Goal: Task Accomplishment & Management: Complete application form

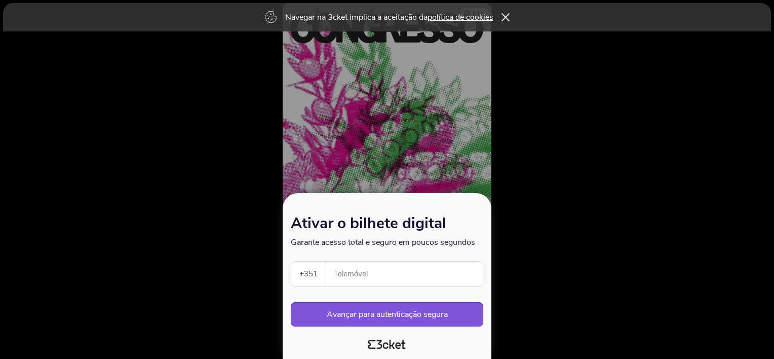
click at [391, 276] on input "Telemóvel" at bounding box center [408, 273] width 148 height 25
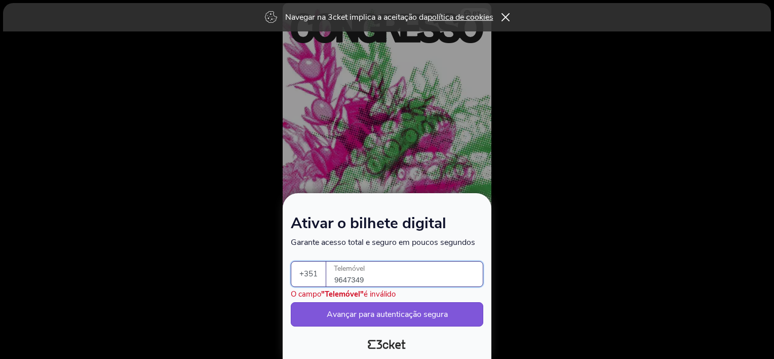
type input "964734979"
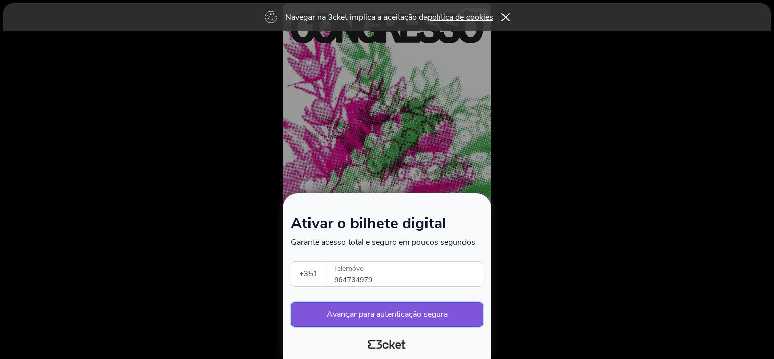
click at [422, 312] on button "Avançar para autenticação segura" at bounding box center [387, 314] width 192 height 24
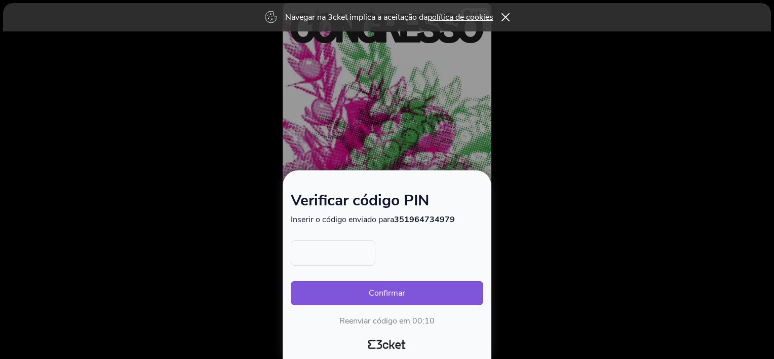
click at [338, 256] on input "text" at bounding box center [333, 252] width 85 height 25
type input "8116"
click at [400, 290] on button "Confirmar" at bounding box center [387, 293] width 192 height 24
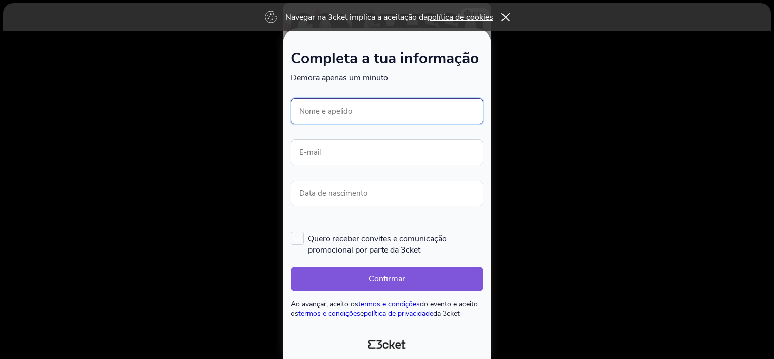
click at [418, 107] on input "Nome e apelido" at bounding box center [387, 111] width 192 height 26
type input "[PERSON_NAME]"
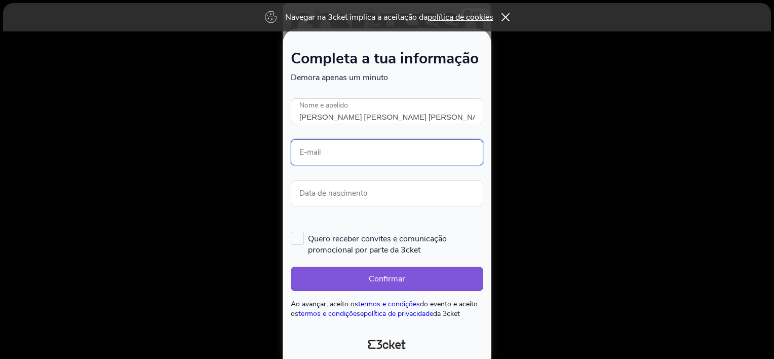
click at [394, 151] on input "E-mail" at bounding box center [387, 152] width 192 height 26
type input "maria.lopes@iefp.pt"
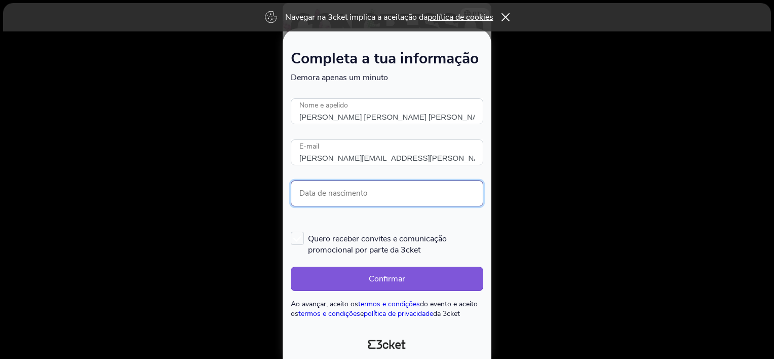
click at [393, 190] on input "Data de nascimento" at bounding box center [387, 193] width 192 height 26
type input "29/01/1973"
click at [302, 239] on label "Quero receber convites e comunicação promocional por parte da 3cket" at bounding box center [387, 243] width 192 height 24
click at [292, 231] on input "Quero receber convites e comunicação promocional por parte da 3cket" at bounding box center [291, 230] width 1 height 1
checkbox input "true"
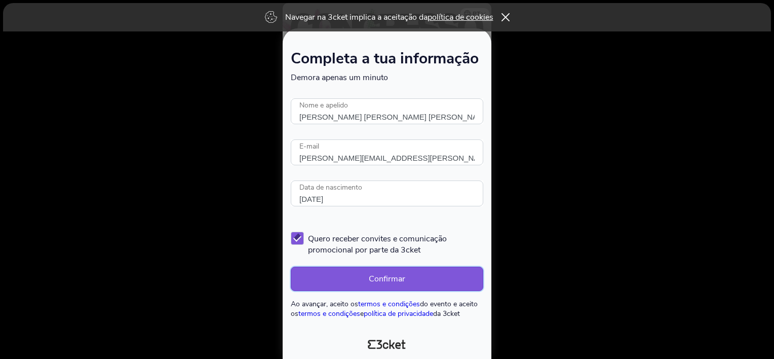
click at [386, 277] on button "Confirmar" at bounding box center [387, 278] width 192 height 24
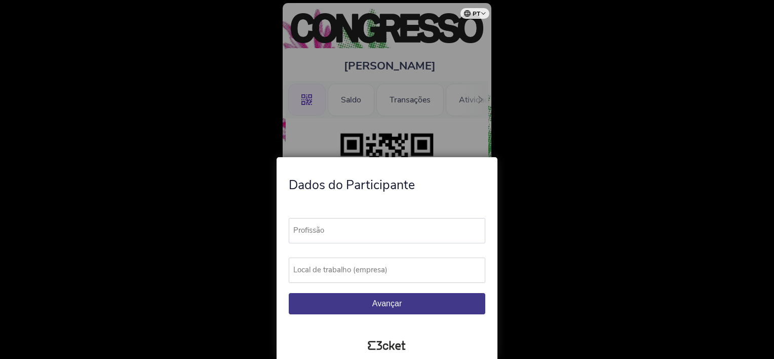
click at [421, 230] on label "Profissão" at bounding box center [392, 230] width 206 height 25
click at [421, 230] on input "Profissão" at bounding box center [387, 230] width 196 height 25
type input "C"
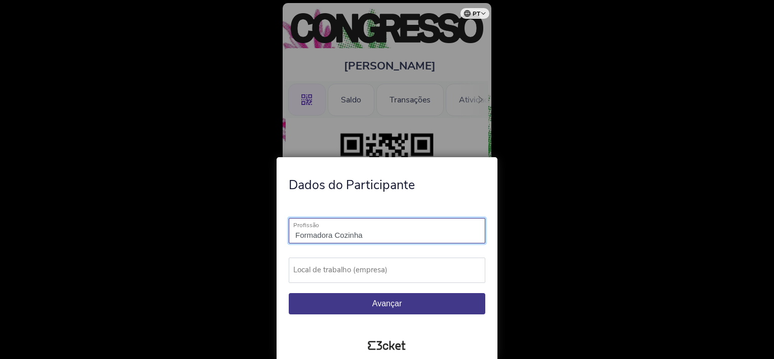
type input "Formadora Cozinha"
click at [417, 267] on label "Local de trabalho (empresa)" at bounding box center [392, 269] width 206 height 25
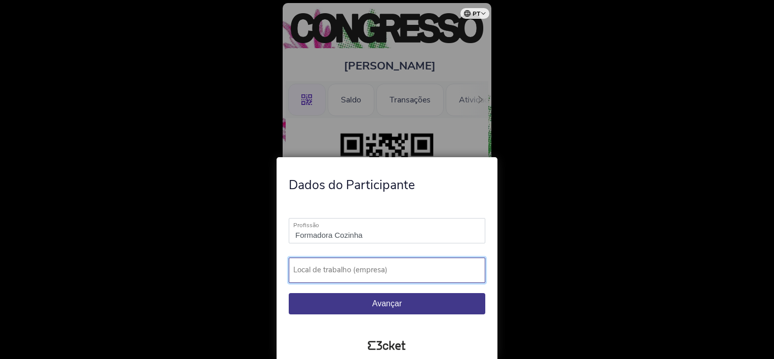
click at [417, 267] on input "Local de trabalho (empresa)" at bounding box center [387, 269] width 196 height 25
type input "IEFP Évora"
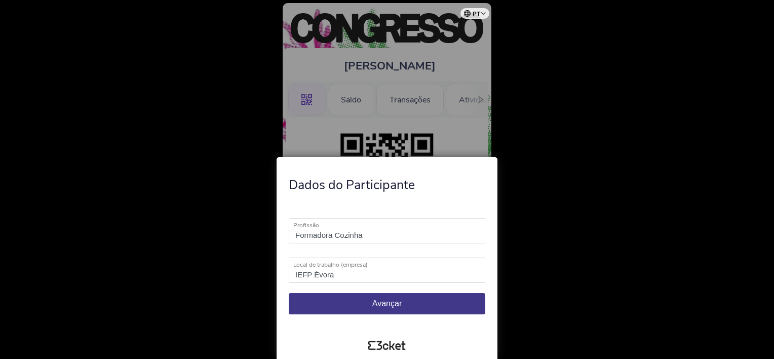
click at [402, 302] on button "Avançar" at bounding box center [387, 303] width 196 height 21
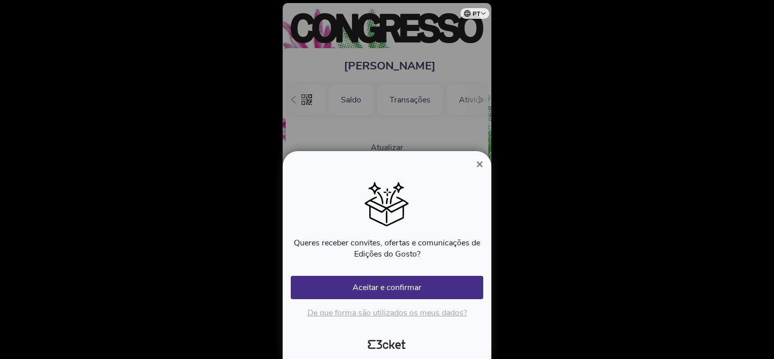
scroll to position [0, 90]
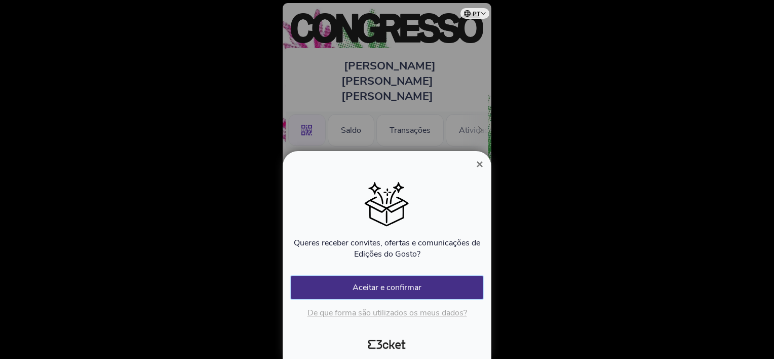
click at [396, 286] on button "Aceitar e confirmar" at bounding box center [387, 286] width 192 height 23
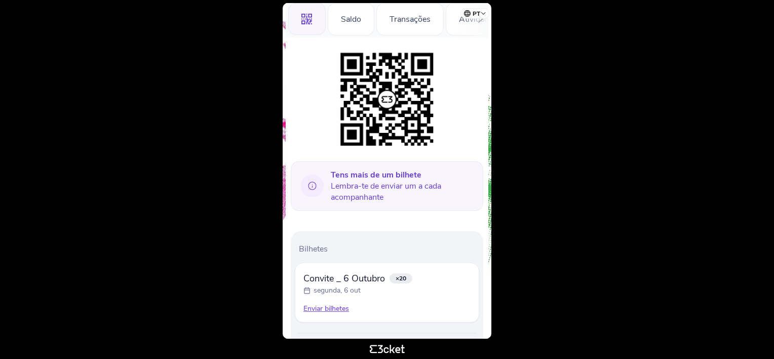
scroll to position [129, 0]
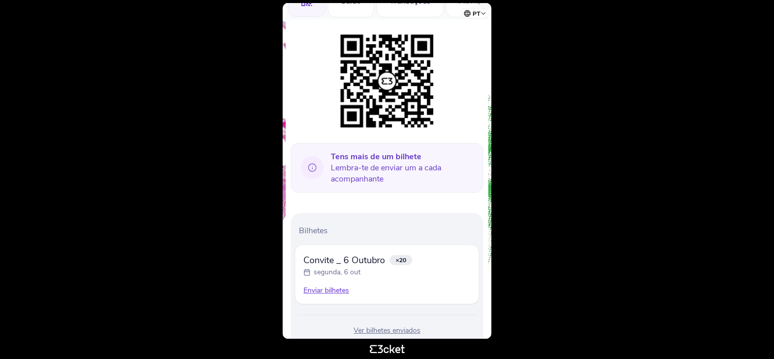
click at [428, 253] on div "Convite _ 6 Outubro ×20 segunda, 6 out" at bounding box center [386, 265] width 167 height 24
click at [308, 285] on div "Enviar bilhetes" at bounding box center [386, 290] width 167 height 10
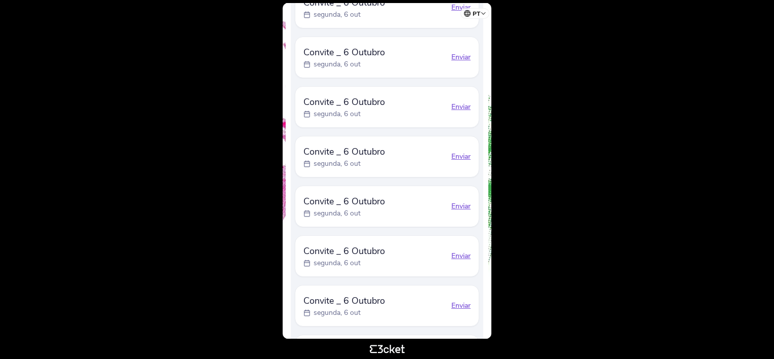
scroll to position [686, 0]
click at [375, 341] on span "Convite _ 6 Outubro" at bounding box center [344, 348] width 82 height 14
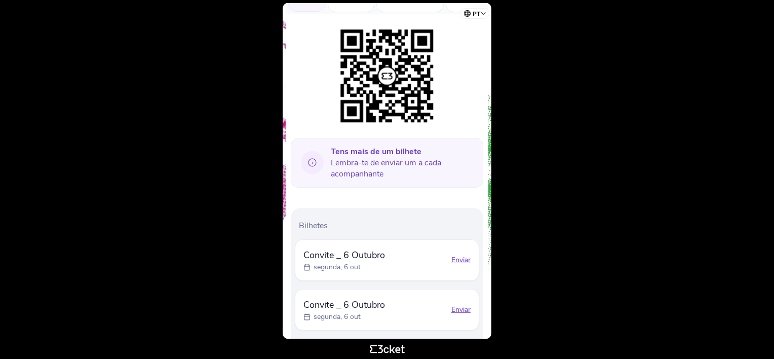
scroll to position [152, 0]
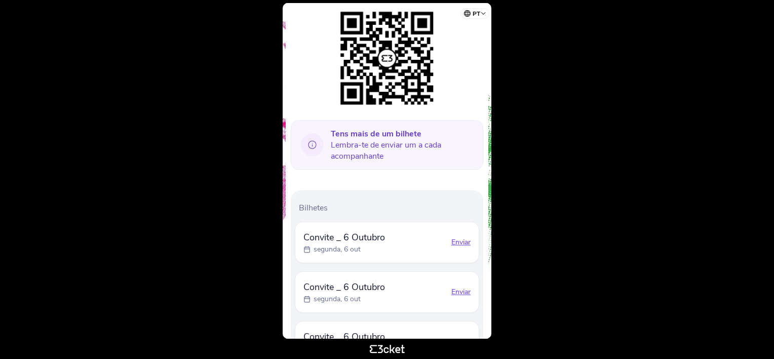
click at [461, 237] on div "Enviar" at bounding box center [460, 242] width 19 height 10
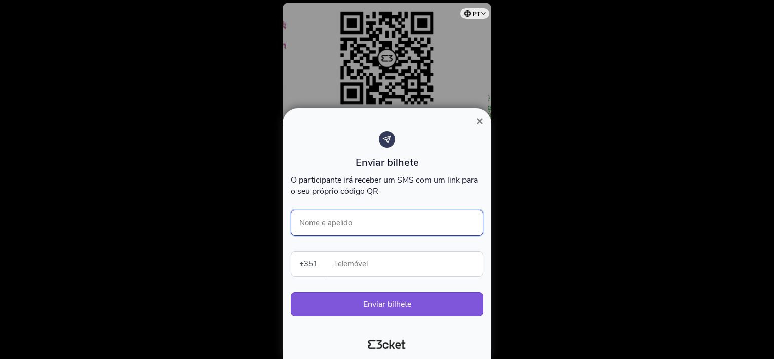
click at [383, 225] on input "Nome e apelido" at bounding box center [387, 223] width 192 height 26
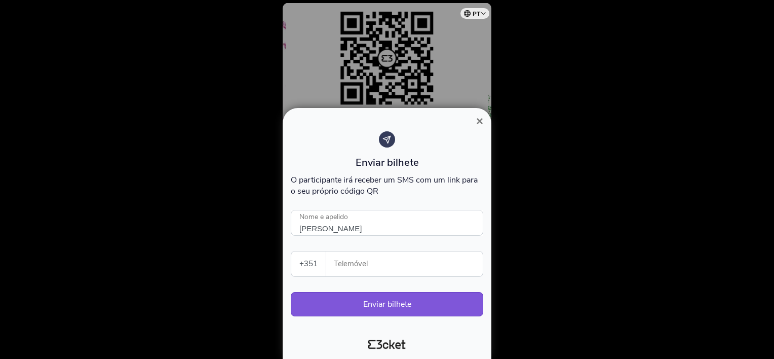
click at [379, 264] on input "Telemóvel" at bounding box center [408, 263] width 148 height 25
type input "[PERSON_NAME]"
type input "960296967"
click at [389, 306] on button "Enviar bilhete" at bounding box center [387, 304] width 192 height 24
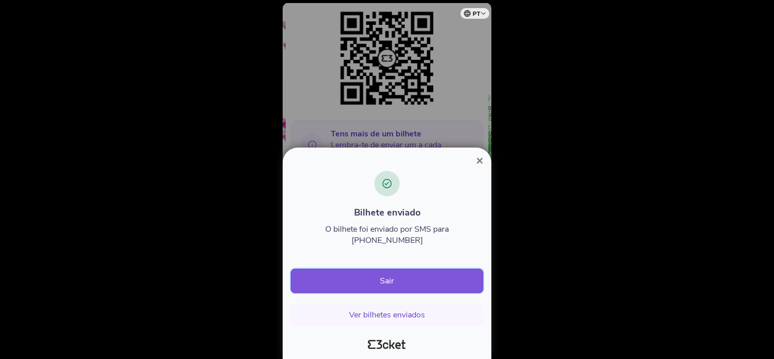
click at [389, 283] on button "Sair" at bounding box center [387, 280] width 192 height 24
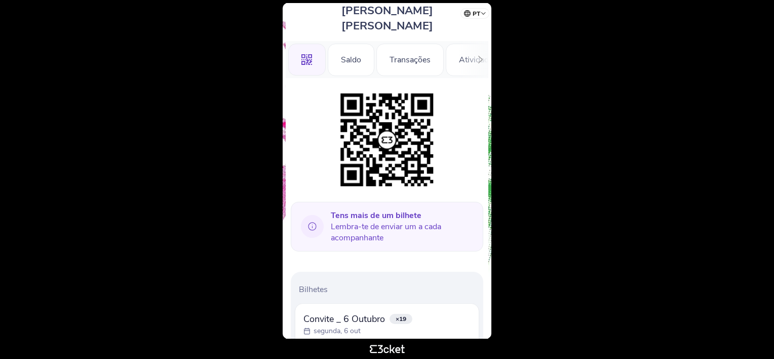
scroll to position [129, 0]
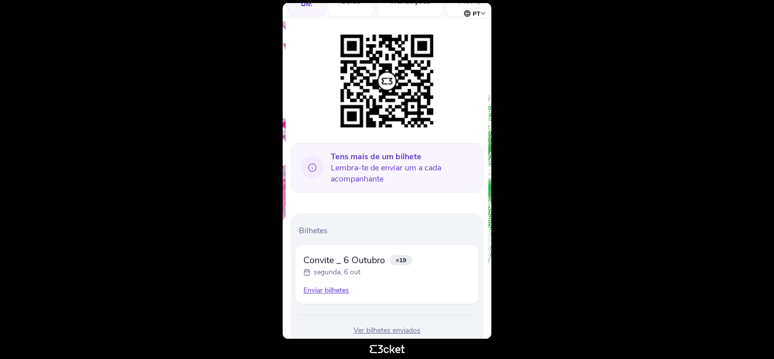
click at [328, 285] on div "Enviar bilhetes" at bounding box center [386, 290] width 167 height 10
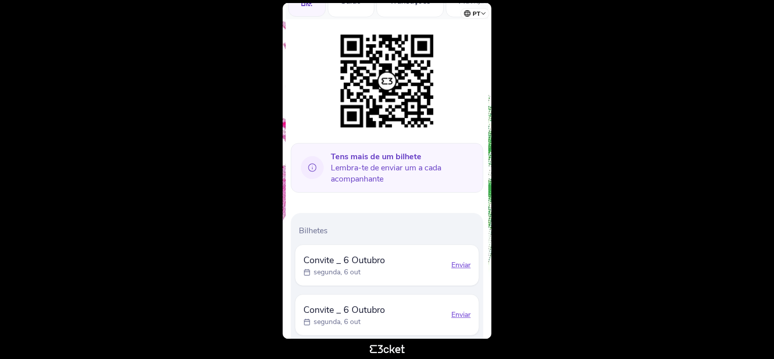
click at [461, 260] on div "Enviar" at bounding box center [460, 265] width 19 height 10
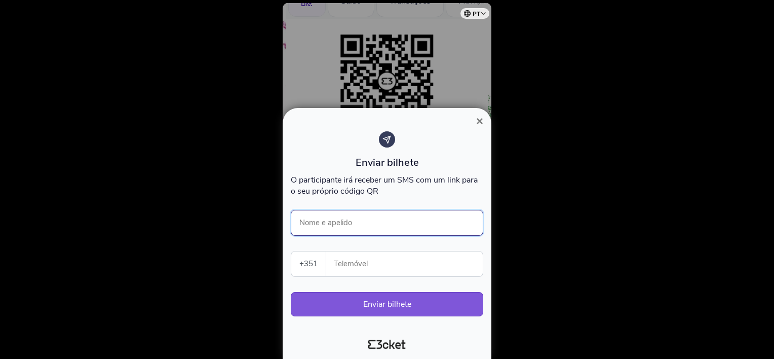
click at [358, 225] on input "Nome e apelido" at bounding box center [387, 223] width 192 height 26
type input "Violeta Simochova"
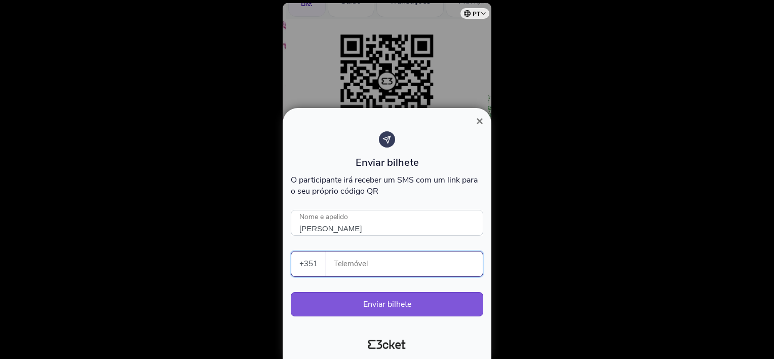
click at [402, 269] on input "Telemóvel" at bounding box center [408, 263] width 148 height 25
type input "926296940"
click at [381, 303] on button "Enviar bilhete" at bounding box center [387, 304] width 192 height 24
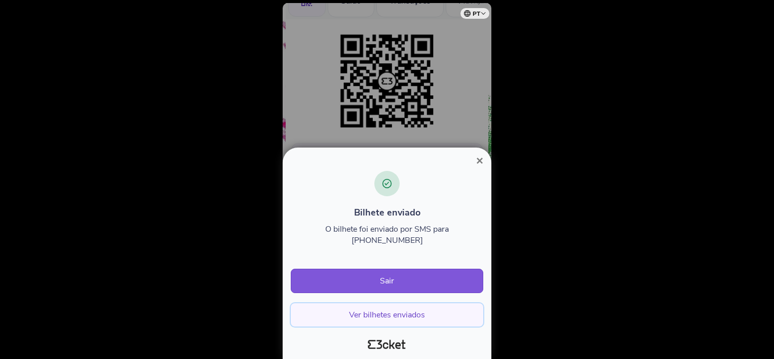
click at [390, 314] on button "Ver bilhetes enviados" at bounding box center [387, 314] width 192 height 23
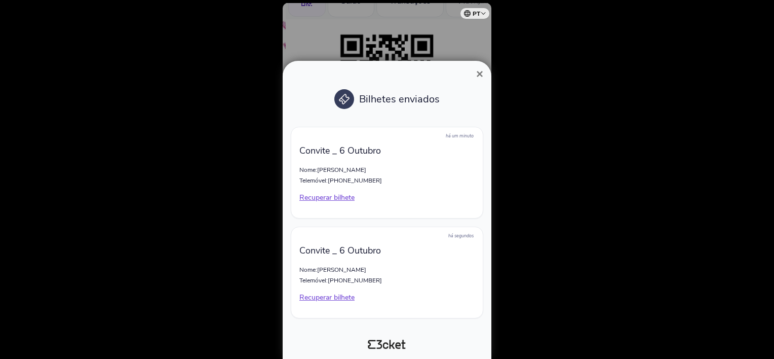
click at [479, 73] on span "×" at bounding box center [479, 74] width 7 height 14
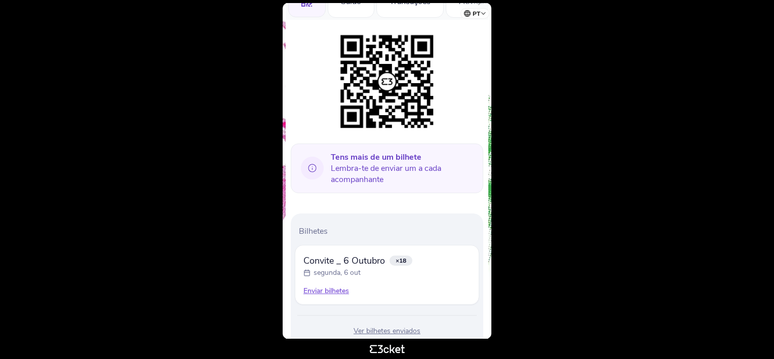
scroll to position [129, 0]
click at [333, 285] on div "Enviar bilhetes" at bounding box center [386, 290] width 167 height 10
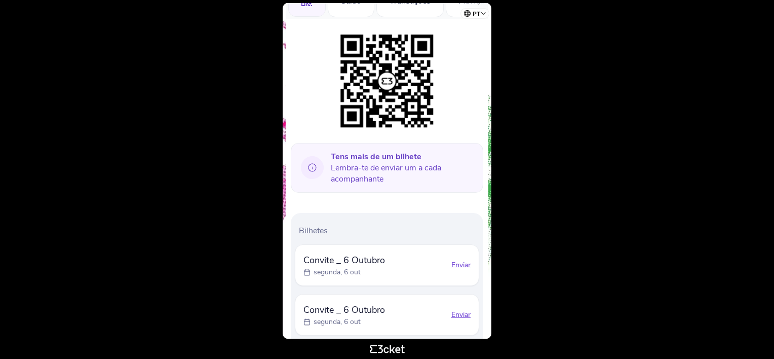
click at [464, 260] on div "Enviar" at bounding box center [460, 265] width 19 height 10
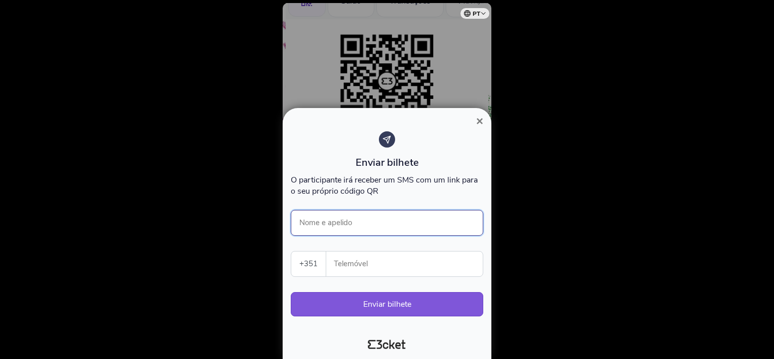
click at [399, 225] on input "Nome e apelido" at bounding box center [387, 223] width 192 height 26
type input "9"
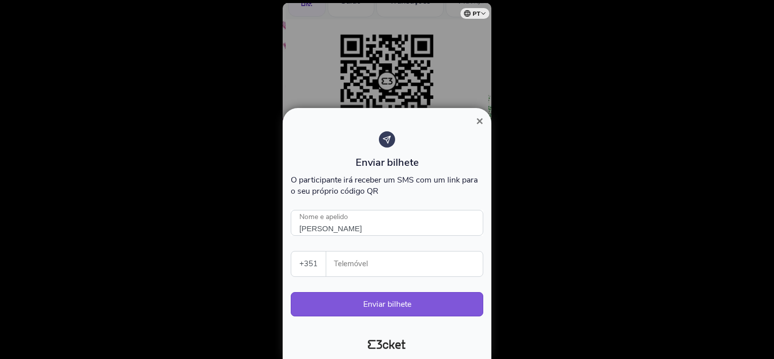
click at [375, 261] on input "Telemóvel" at bounding box center [408, 263] width 148 height 25
type input "[PERSON_NAME]"
type input "912840798"
click at [370, 305] on button "Enviar bilhete" at bounding box center [387, 304] width 192 height 24
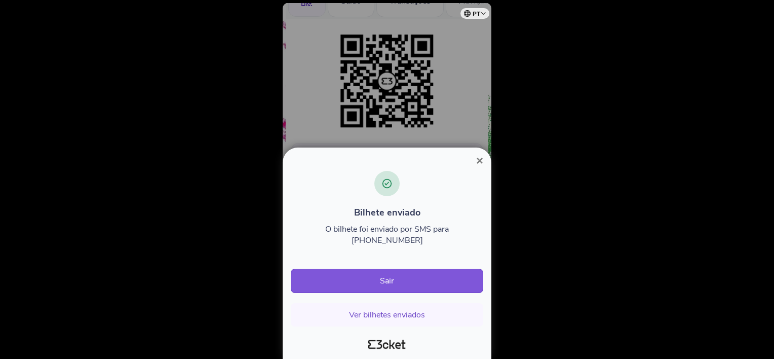
click at [482, 167] on span "×" at bounding box center [479, 160] width 7 height 14
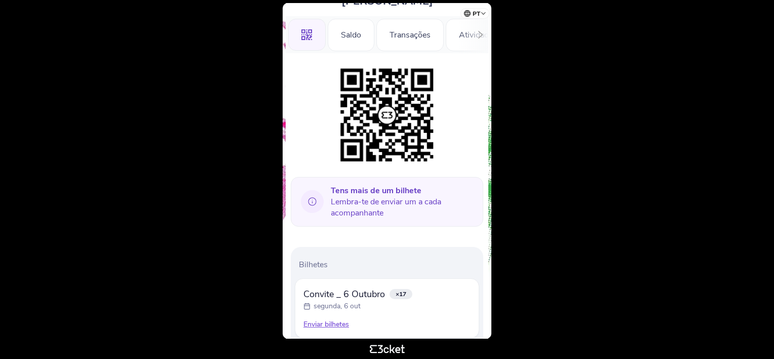
scroll to position [129, 0]
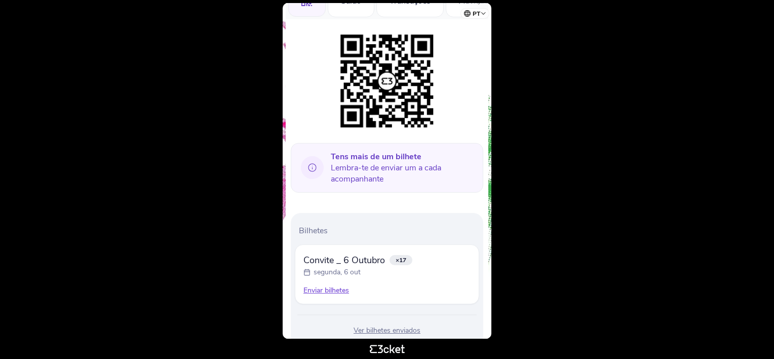
click at [332, 285] on div "Enviar bilhetes" at bounding box center [386, 290] width 167 height 10
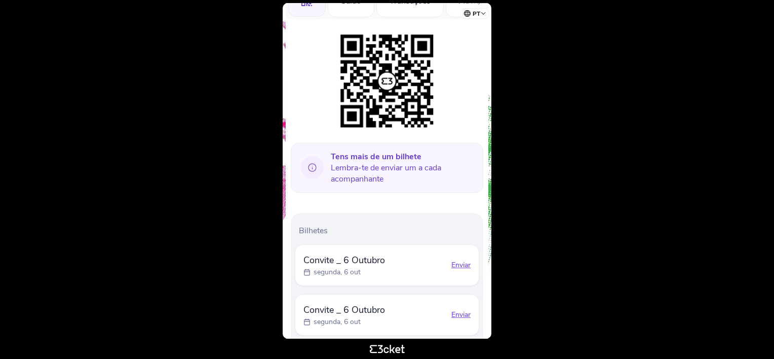
click at [463, 260] on div "Enviar" at bounding box center [460, 265] width 19 height 10
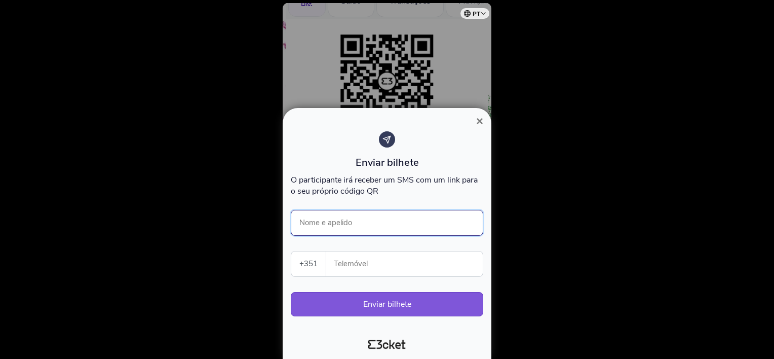
click at [394, 223] on input "Nome e apelido" at bounding box center [387, 223] width 192 height 26
type input "[PERSON_NAME]"
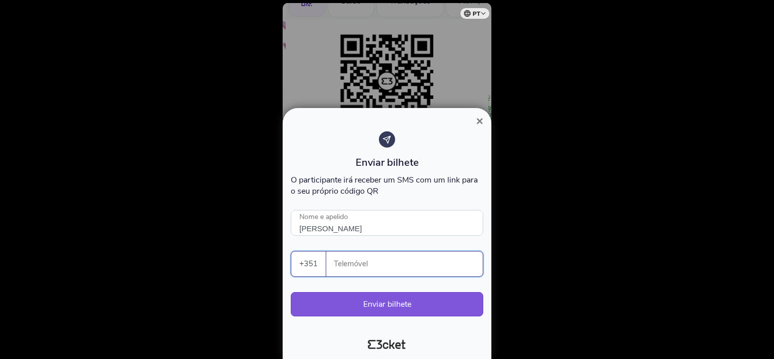
click at [391, 263] on input "Telemóvel" at bounding box center [408, 263] width 148 height 25
type input "964734979"
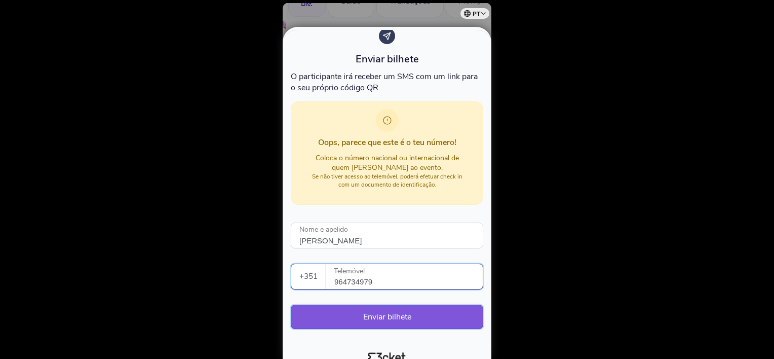
scroll to position [34, 0]
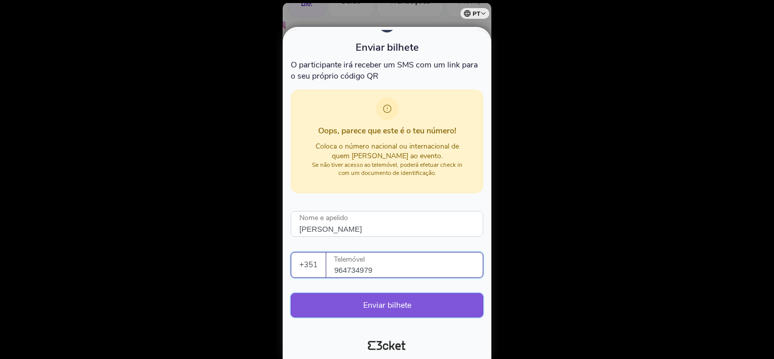
click at [389, 301] on button "Enviar bilhete" at bounding box center [387, 305] width 192 height 24
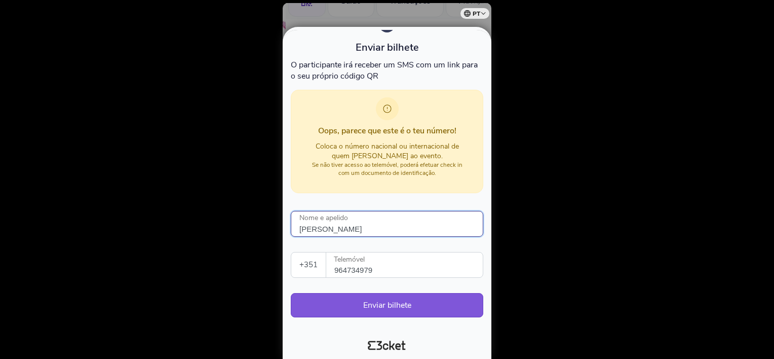
click at [369, 227] on input "Maria Lopes" at bounding box center [387, 224] width 192 height 26
click at [393, 300] on button "Enviar bilhete" at bounding box center [387, 305] width 192 height 24
click at [387, 304] on button "Enviar bilhete" at bounding box center [387, 305] width 192 height 24
click at [440, 45] on div "Enviar bilhete" at bounding box center [387, 48] width 192 height 14
click at [387, 43] on span "Enviar bilhete" at bounding box center [386, 48] width 63 height 14
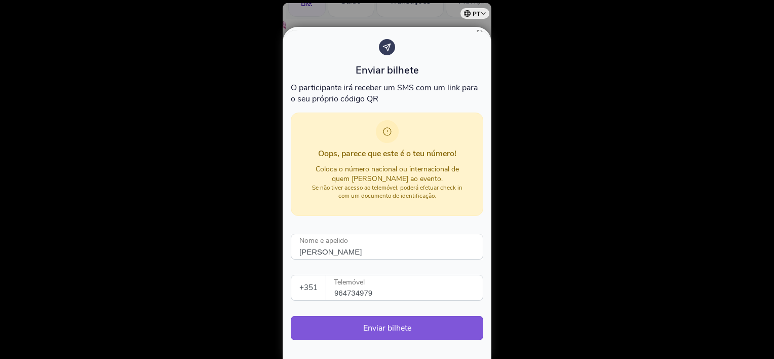
scroll to position [0, 0]
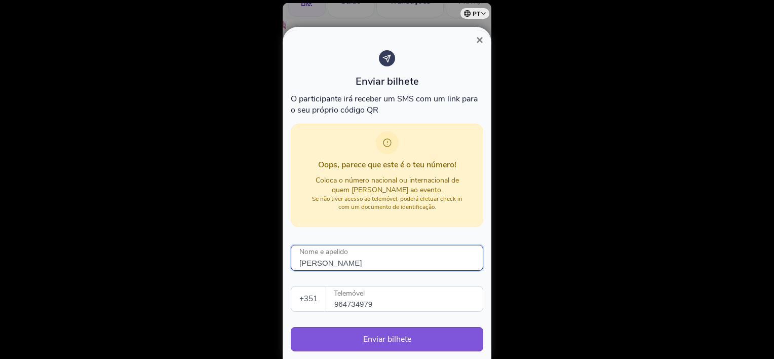
click at [375, 261] on input "Maria Correia Lopes" at bounding box center [387, 258] width 192 height 26
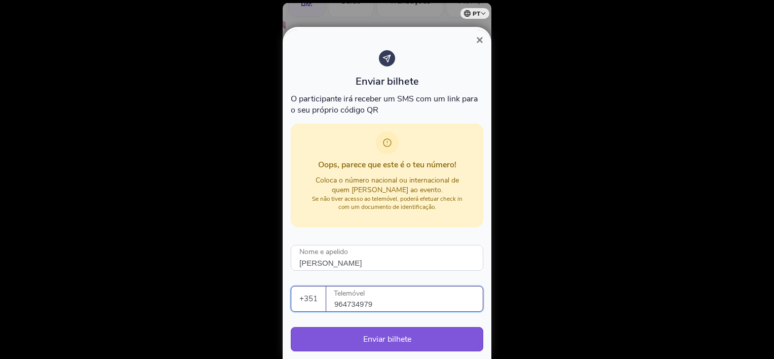
click at [381, 304] on input "964734979" at bounding box center [408, 298] width 148 height 25
click at [313, 233] on div "Oops, parece que este é o teu número! Coloca o número nacional ou internacional…" at bounding box center [387, 182] width 192 height 116
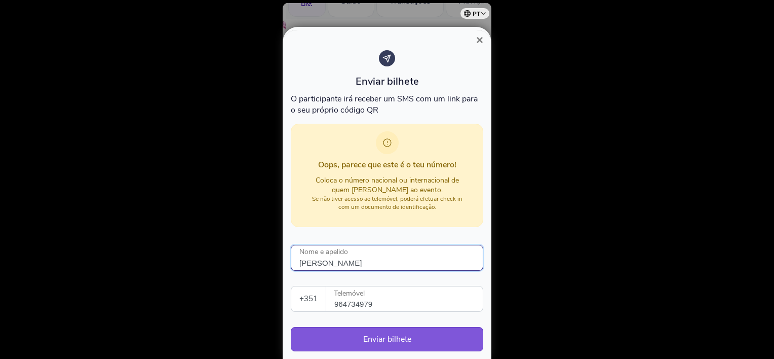
click at [381, 261] on input "Maria Correia Lopes" at bounding box center [387, 258] width 192 height 26
type input "M"
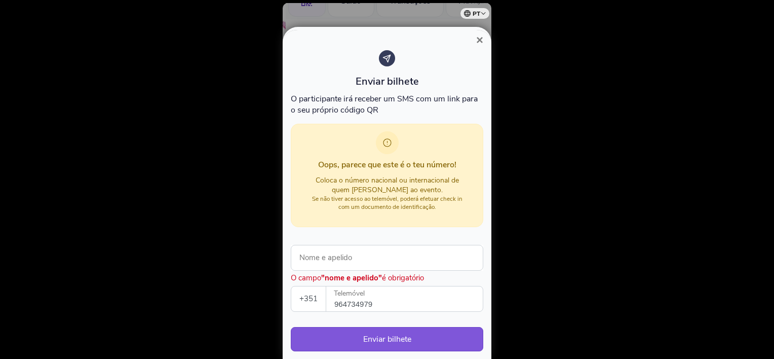
click at [479, 39] on span "×" at bounding box center [479, 40] width 7 height 14
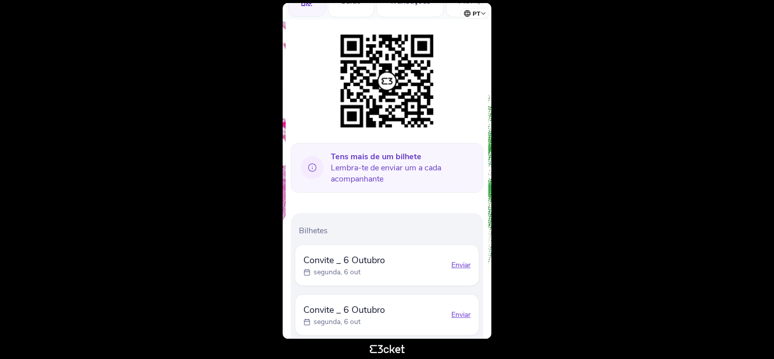
click at [462, 260] on div "Enviar" at bounding box center [460, 265] width 19 height 10
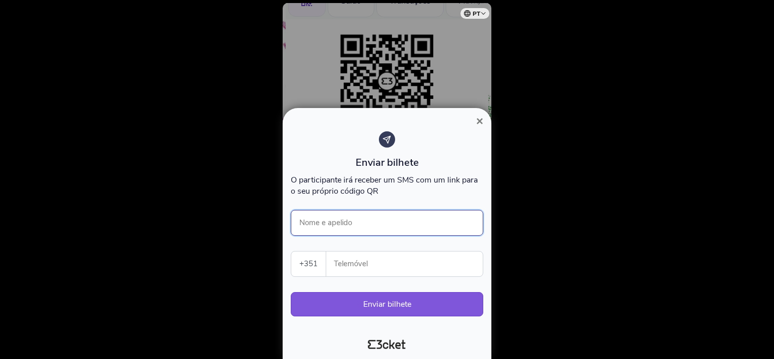
click at [377, 223] on input "Nome e apelido" at bounding box center [387, 223] width 192 height 26
type input "Sónia Rebocho"
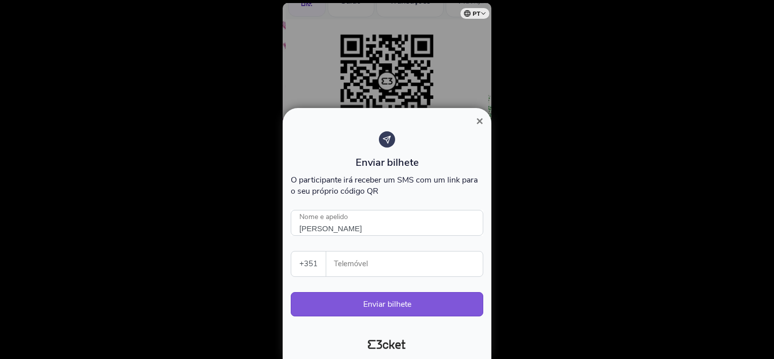
click at [385, 273] on input "Telemóvel" at bounding box center [408, 263] width 148 height 25
type input "966842867"
click at [393, 303] on button "Enviar bilhete" at bounding box center [387, 304] width 192 height 24
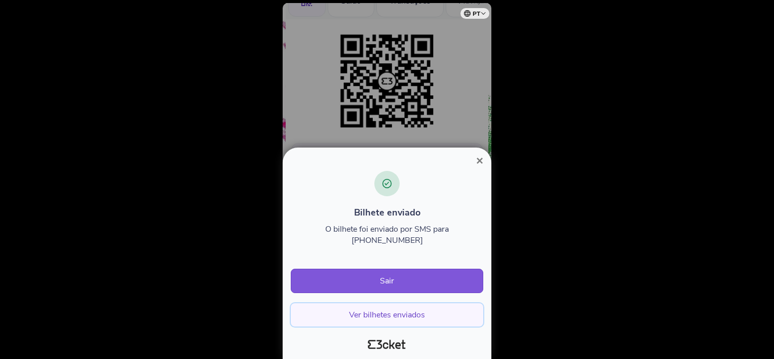
click at [389, 316] on button "Ver bilhetes enviados" at bounding box center [387, 314] width 192 height 23
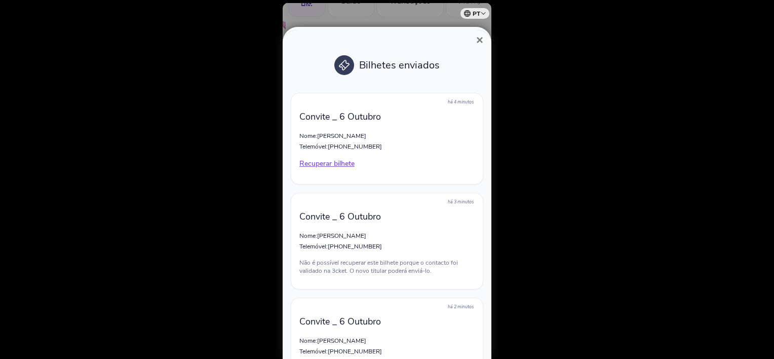
click at [482, 38] on span "×" at bounding box center [479, 40] width 7 height 14
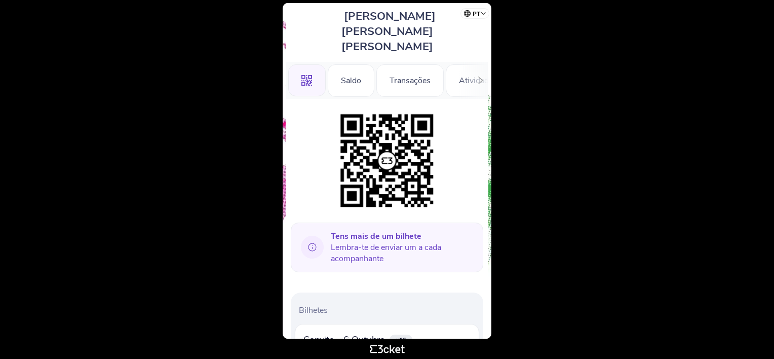
scroll to position [129, 0]
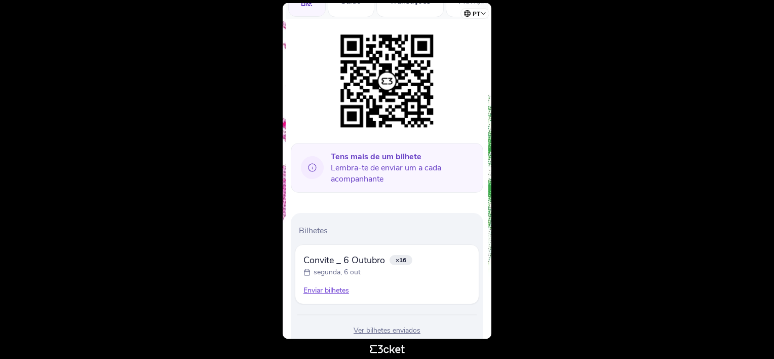
click at [343, 285] on div "Enviar bilhetes" at bounding box center [386, 290] width 167 height 10
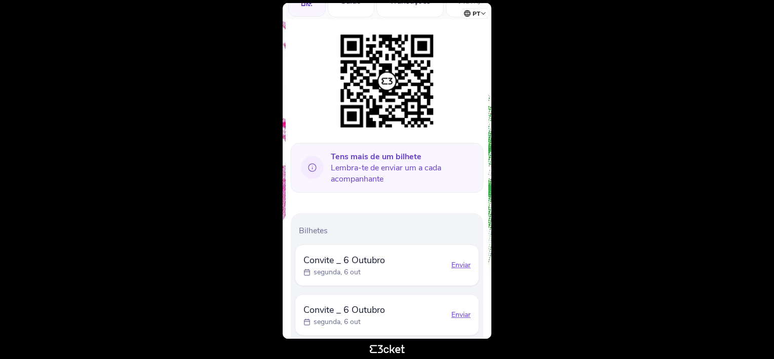
click at [464, 260] on div "Enviar" at bounding box center [460, 265] width 19 height 10
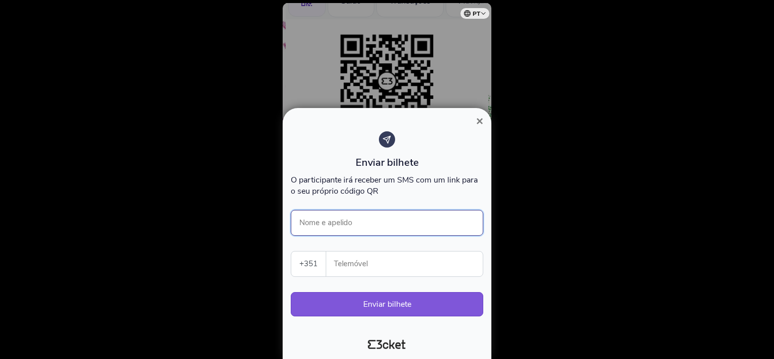
click at [365, 225] on input "Nome e apelido" at bounding box center [387, 223] width 192 height 26
type input "Rute Reiner"
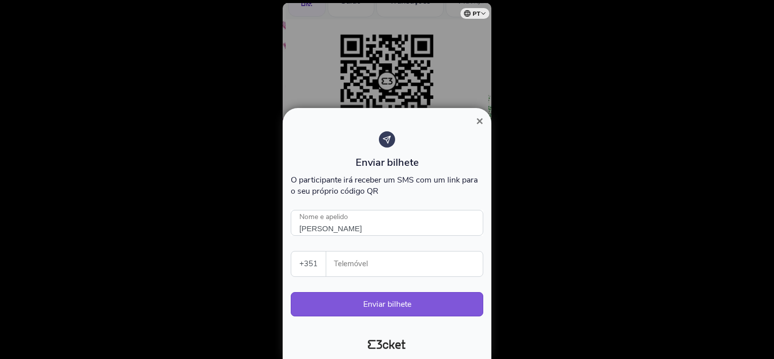
click at [381, 268] on input "Telemóvel" at bounding box center [408, 263] width 148 height 25
type input "913746382"
click at [406, 305] on button "Enviar bilhete" at bounding box center [387, 304] width 192 height 24
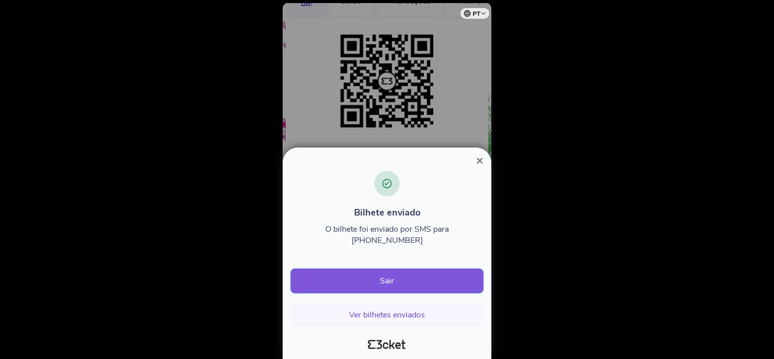
click at [379, 280] on button "Sair" at bounding box center [387, 280] width 192 height 24
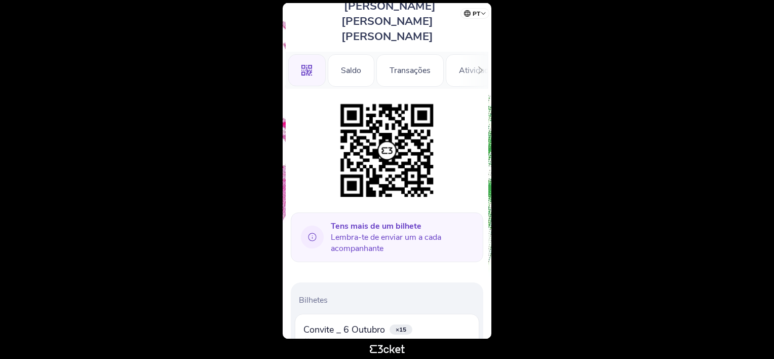
scroll to position [129, 0]
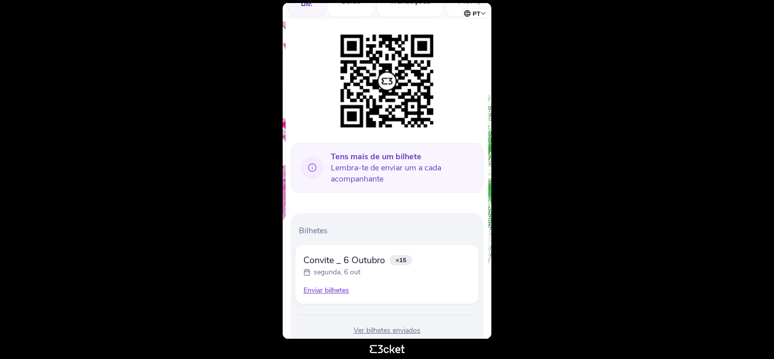
click at [327, 285] on div "Enviar bilhetes" at bounding box center [386, 290] width 167 height 10
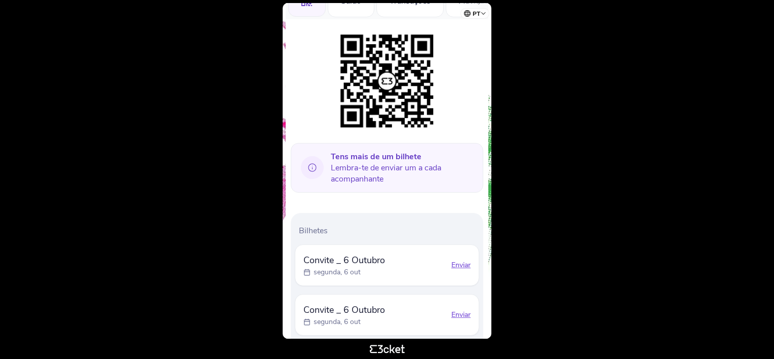
click at [463, 260] on div "Enviar" at bounding box center [460, 265] width 19 height 10
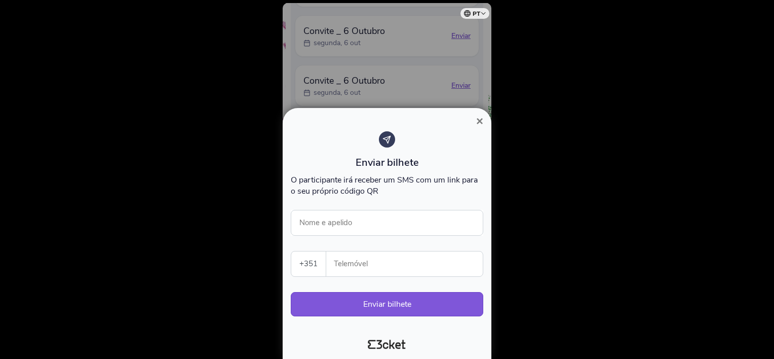
scroll to position [422, 0]
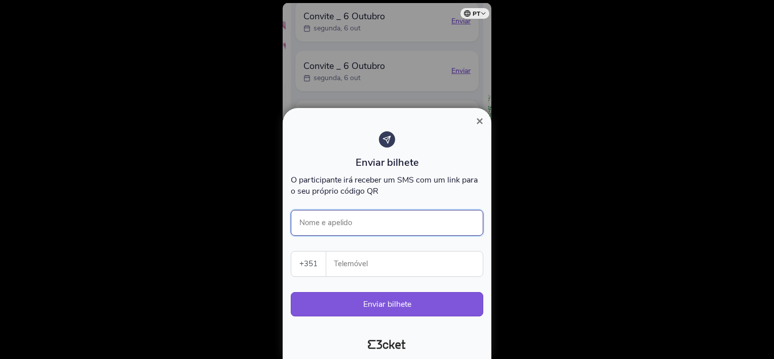
click at [445, 219] on input "Nome e apelido" at bounding box center [387, 223] width 192 height 26
type input "[PERSON_NAME]"
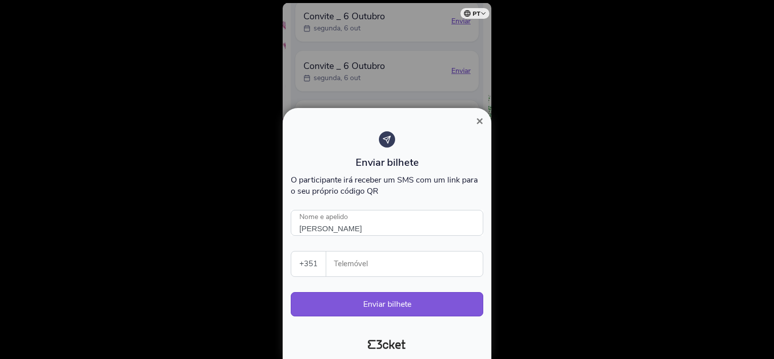
click at [427, 262] on input "Telemóvel" at bounding box center [408, 263] width 148 height 25
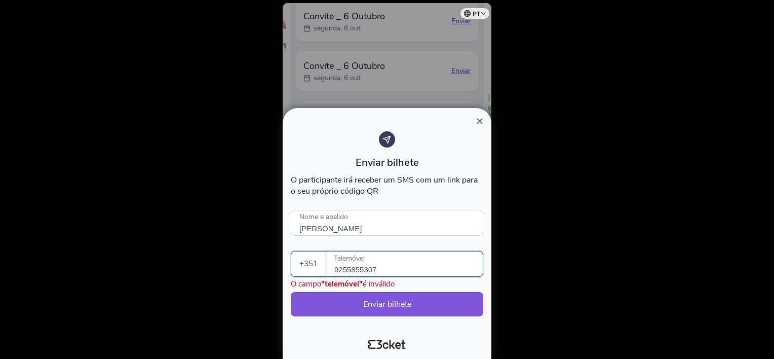
click at [363, 268] on input "9255855307" at bounding box center [408, 263] width 148 height 25
type input "925585307"
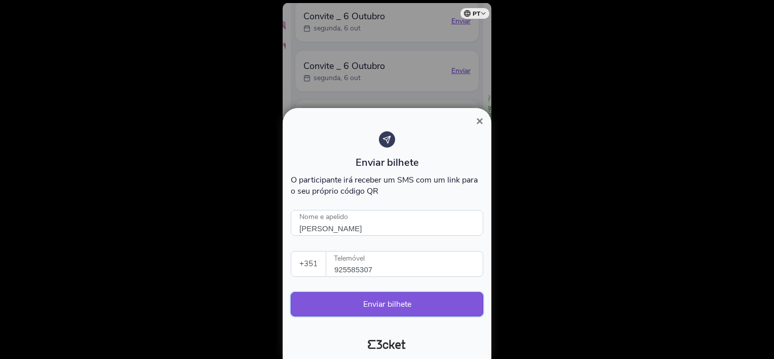
click at [401, 306] on button "Enviar bilhete" at bounding box center [387, 304] width 192 height 24
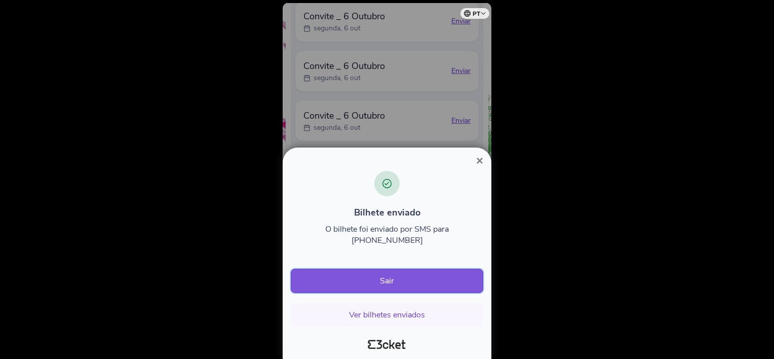
click at [391, 282] on button "Sair" at bounding box center [387, 280] width 192 height 24
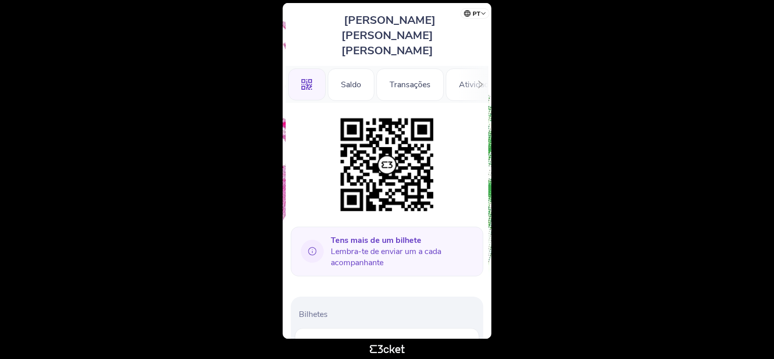
scroll to position [129, 0]
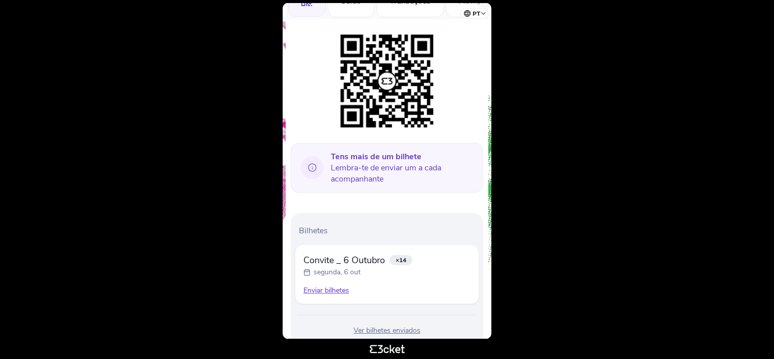
click at [332, 285] on div "Enviar bilhetes" at bounding box center [386, 290] width 167 height 10
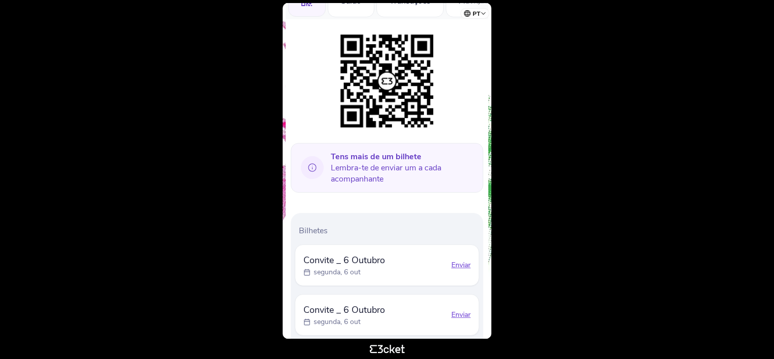
click at [455, 260] on div "Enviar" at bounding box center [460, 265] width 19 height 10
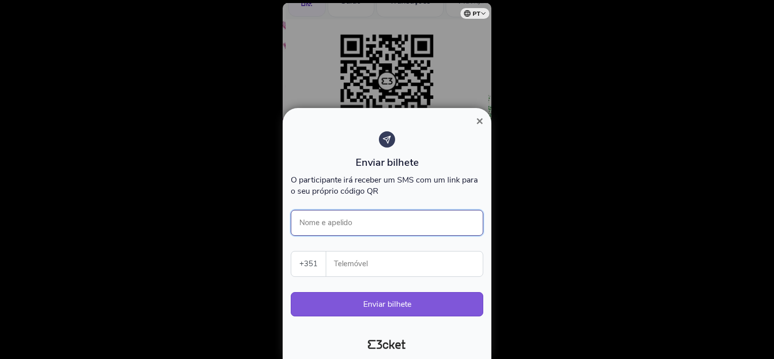
click at [450, 217] on input "Nome e apelido" at bounding box center [387, 223] width 192 height 26
type input "Daniela Estevam"
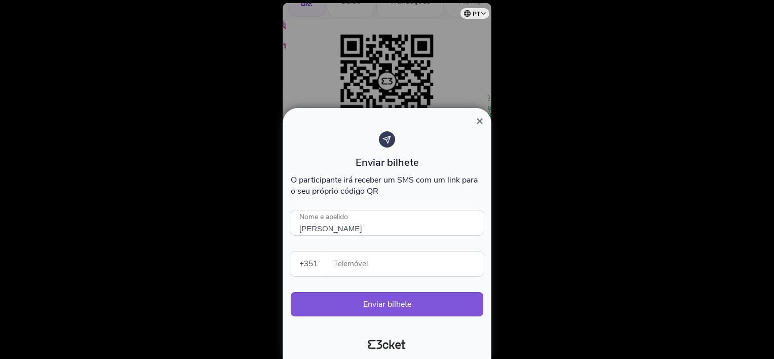
click at [450, 266] on input "Telemóvel" at bounding box center [408, 263] width 148 height 25
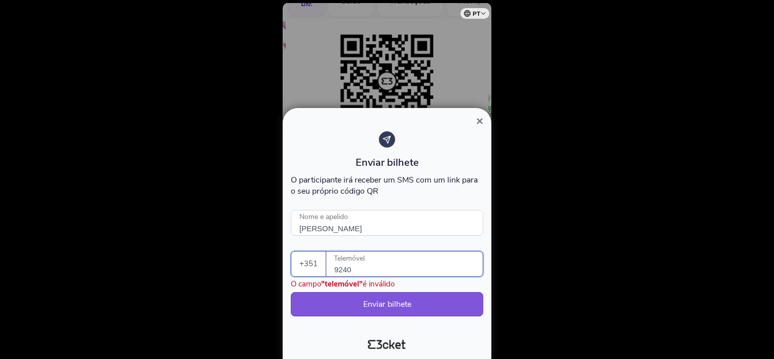
type input "9240"
click at [374, 226] on input "Daniela Estevam" at bounding box center [387, 223] width 192 height 26
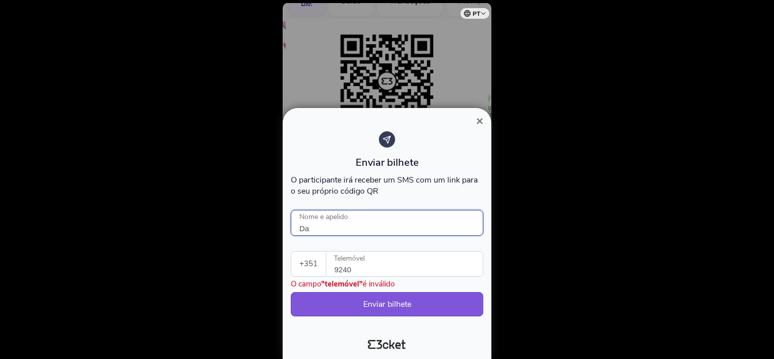
type input "D"
type input "Daniela estevam"
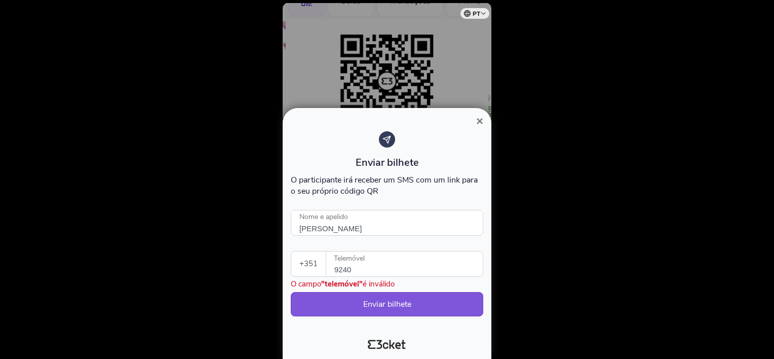
click at [366, 265] on input "9240" at bounding box center [408, 263] width 148 height 25
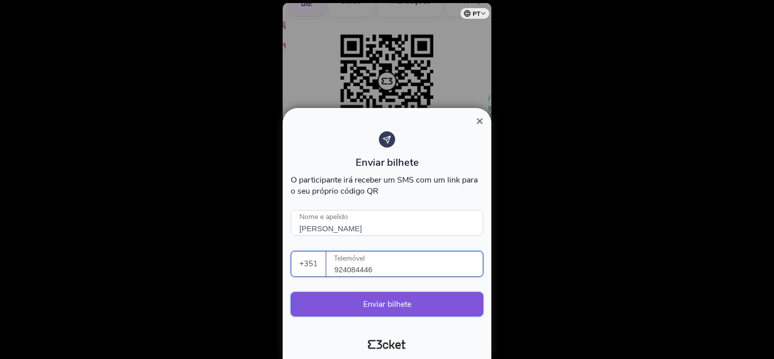
type input "924084446"
click at [389, 304] on button "Enviar bilhete" at bounding box center [387, 304] width 192 height 24
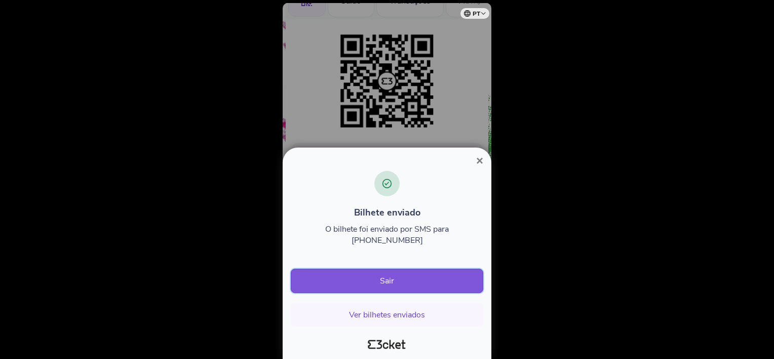
click at [391, 279] on button "Sair" at bounding box center [387, 280] width 192 height 24
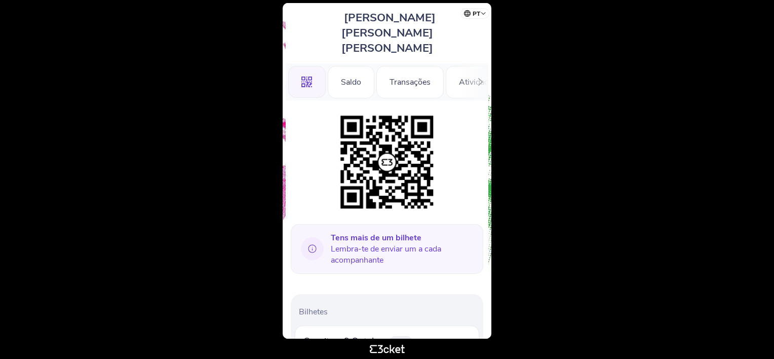
scroll to position [129, 0]
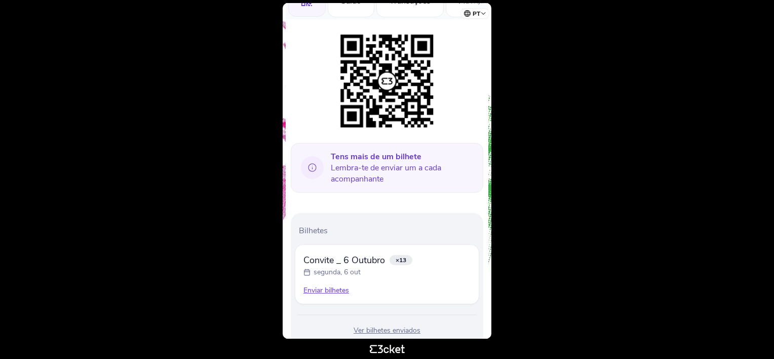
click at [320, 285] on div "Enviar bilhetes" at bounding box center [386, 290] width 167 height 10
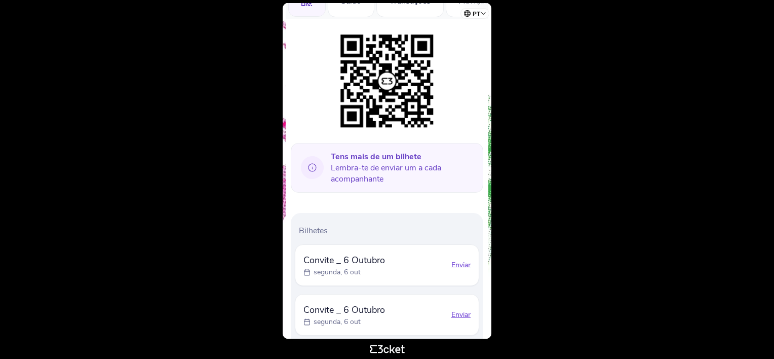
click at [462, 260] on div "Enviar" at bounding box center [460, 265] width 19 height 10
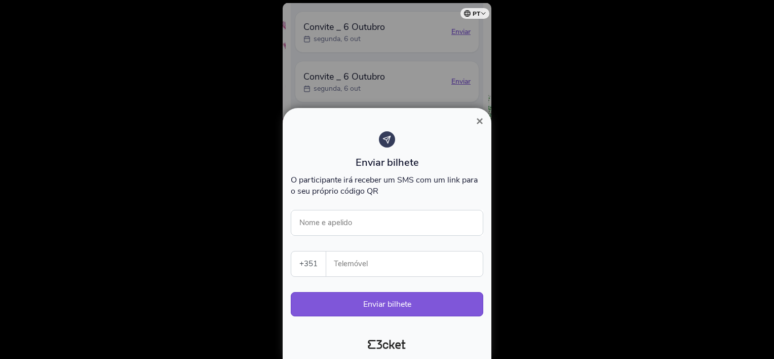
scroll to position [422, 0]
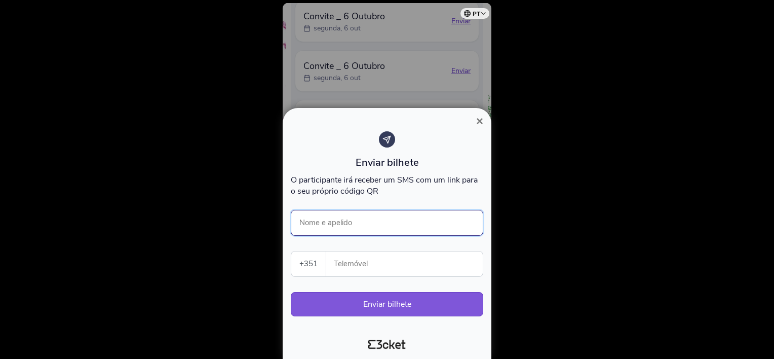
click at [440, 224] on input "Nome e apelido" at bounding box center [387, 223] width 192 height 26
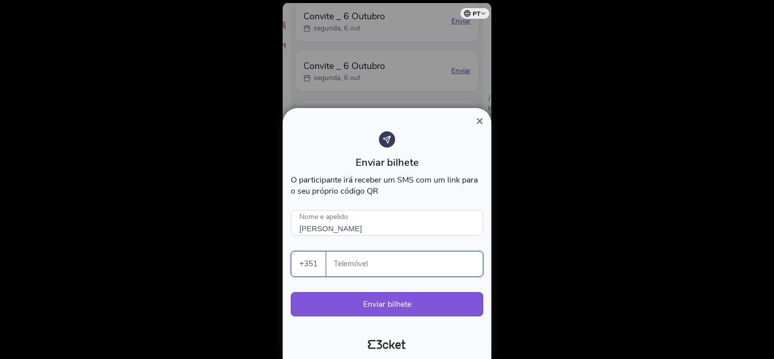
click at [428, 265] on input "Telemóvel" at bounding box center [408, 263] width 148 height 25
type input "[PERSON_NAME]"
type input "937531701"
click at [399, 303] on button "Enviar bilhete" at bounding box center [387, 304] width 192 height 24
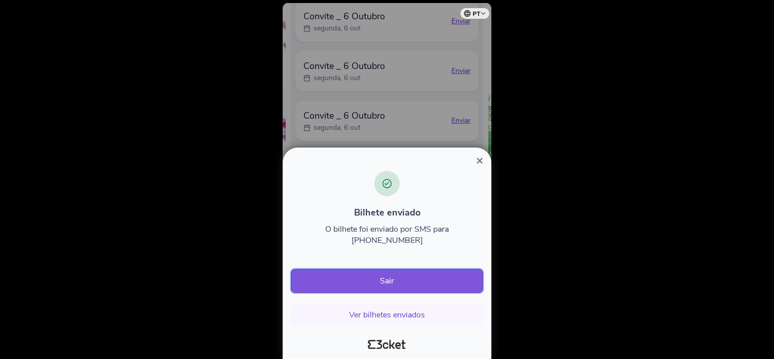
click at [409, 281] on button "Sair" at bounding box center [387, 280] width 192 height 24
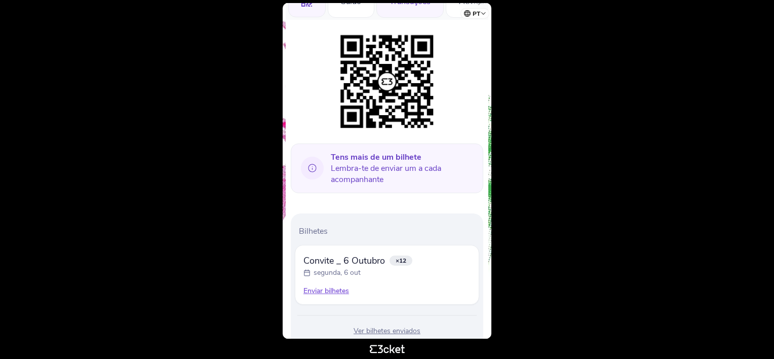
scroll to position [129, 0]
click at [328, 285] on div "Enviar bilhetes" at bounding box center [386, 290] width 167 height 10
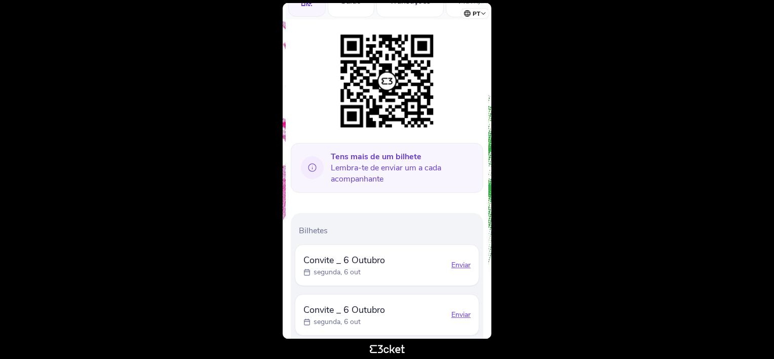
click at [465, 260] on div "Enviar" at bounding box center [460, 265] width 19 height 10
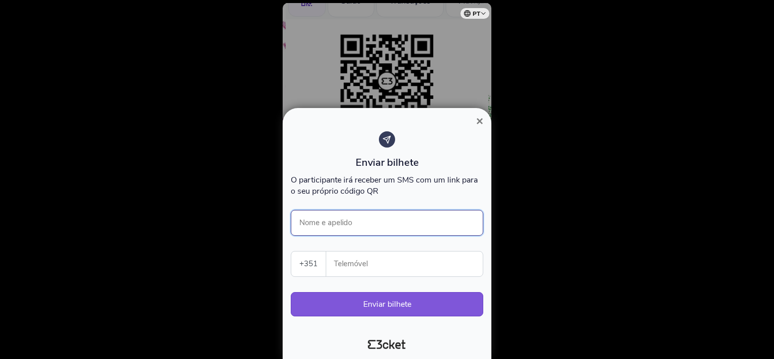
click at [414, 214] on input "Nome e apelido" at bounding box center [387, 223] width 192 height 26
type input "[PERSON_NAME]"
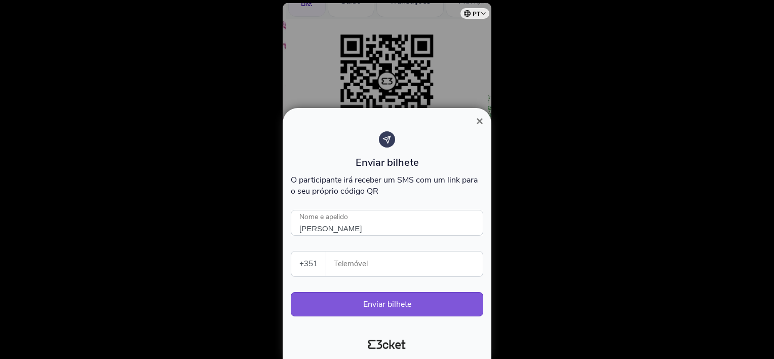
click at [423, 269] on input "Telemóvel" at bounding box center [408, 263] width 148 height 25
type input "926798055"
click at [394, 304] on button "Enviar bilhete" at bounding box center [387, 304] width 192 height 24
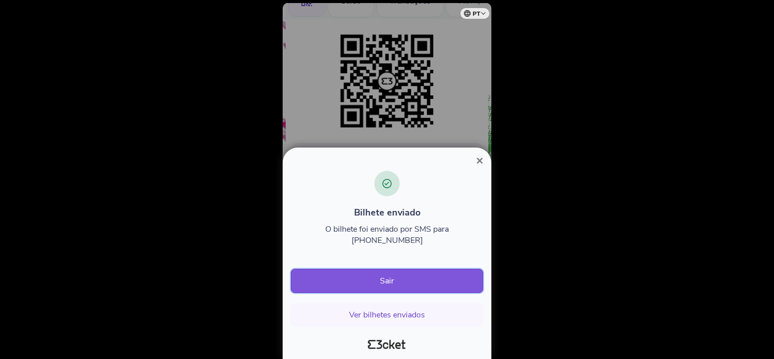
click at [387, 277] on button "Sair" at bounding box center [387, 280] width 192 height 24
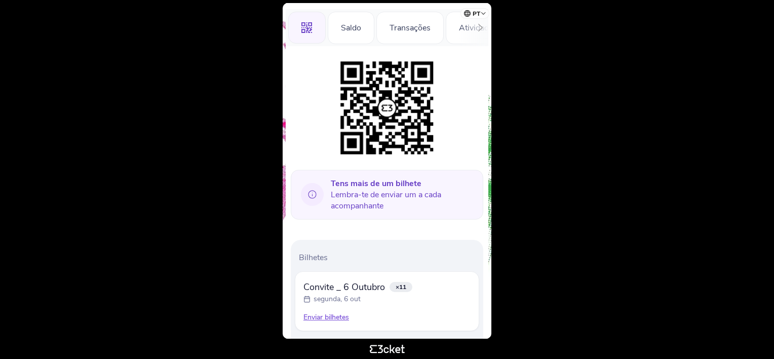
scroll to position [129, 0]
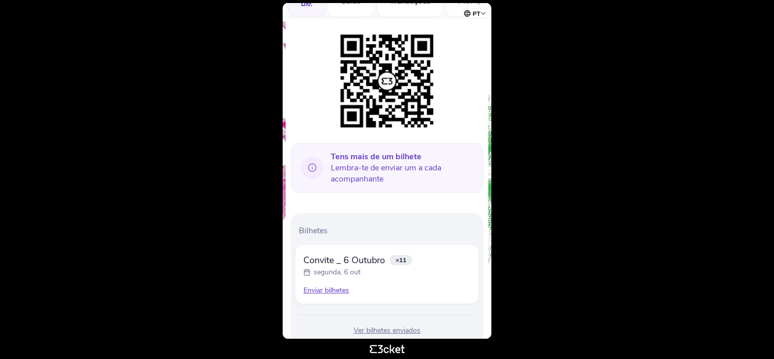
click at [342, 285] on div "Enviar bilhetes" at bounding box center [386, 290] width 167 height 10
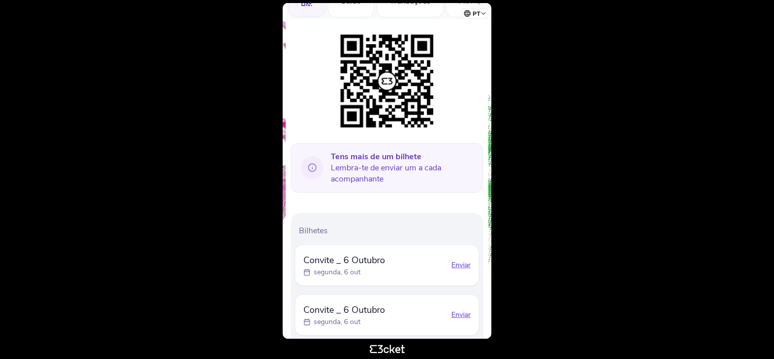
click at [462, 260] on div "Enviar" at bounding box center [460, 265] width 19 height 10
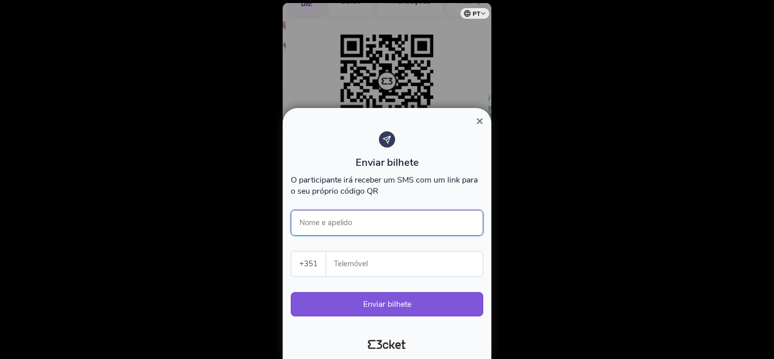
click at [395, 228] on input "Nome e apelido" at bounding box center [387, 223] width 192 height 26
type input "[PERSON_NAME]"
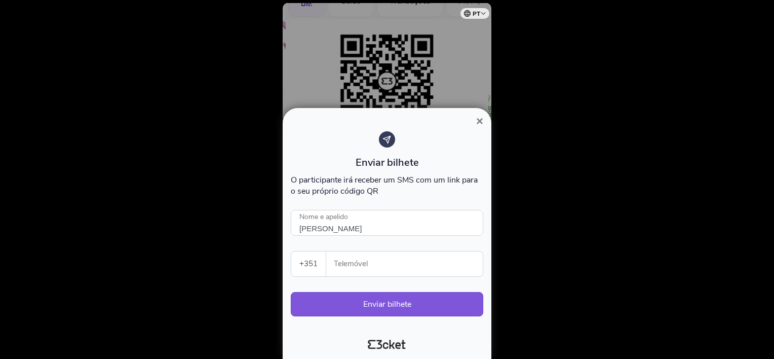
click at [395, 257] on input "Telemóvel" at bounding box center [408, 263] width 148 height 25
type input "935288948"
click at [409, 306] on button "Enviar bilhete" at bounding box center [387, 304] width 192 height 24
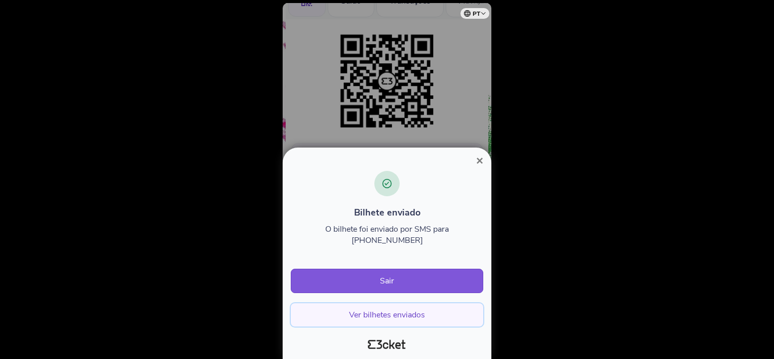
click at [396, 312] on button "Ver bilhetes enviados" at bounding box center [387, 314] width 192 height 23
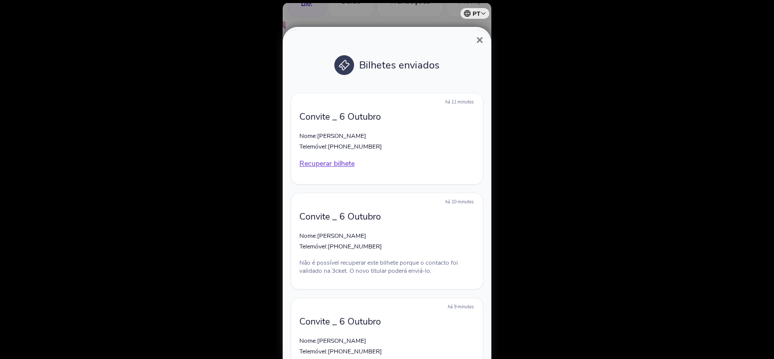
click at [476, 39] on span "×" at bounding box center [479, 40] width 7 height 14
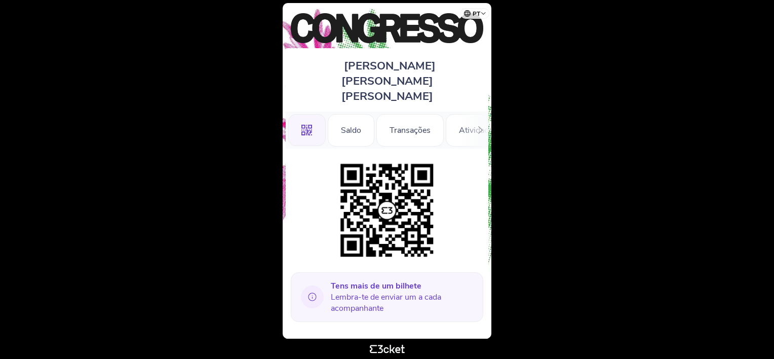
scroll to position [203, 0]
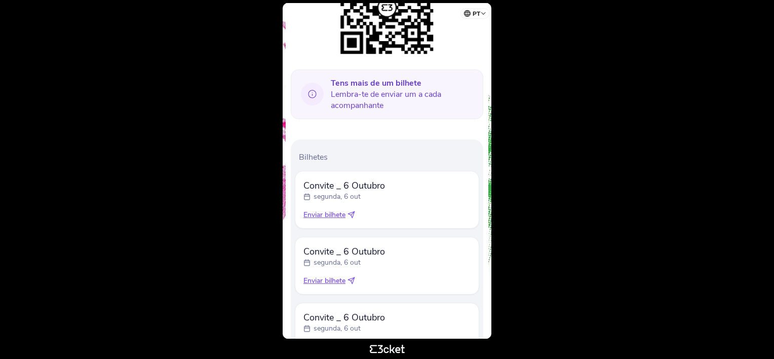
click at [352, 211] on icon at bounding box center [353, 213] width 4 height 4
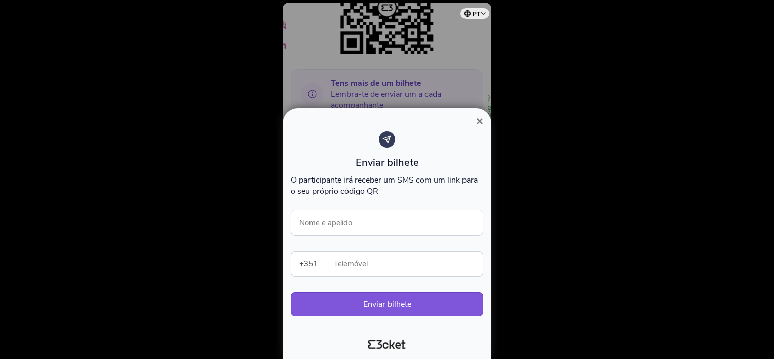
scroll to position [496, 0]
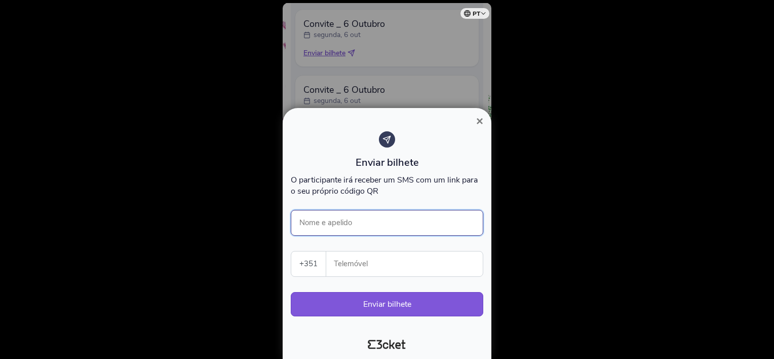
click at [364, 221] on input "Nome e apelido" at bounding box center [387, 223] width 192 height 26
type input "[PERSON_NAME]"
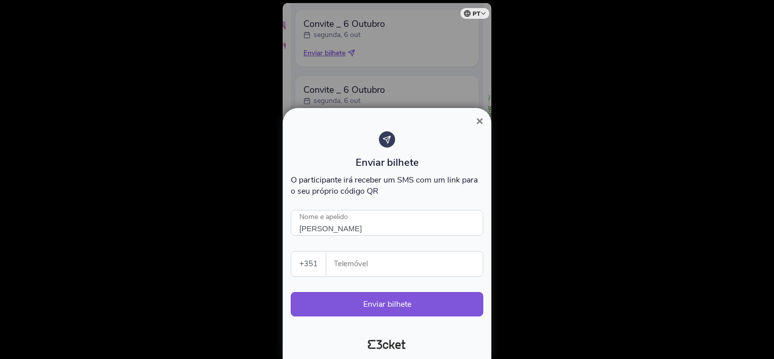
click at [394, 267] on input "Telemóvel" at bounding box center [408, 263] width 148 height 25
type input "961113238"
click at [387, 302] on button "Enviar bilhete" at bounding box center [387, 304] width 192 height 24
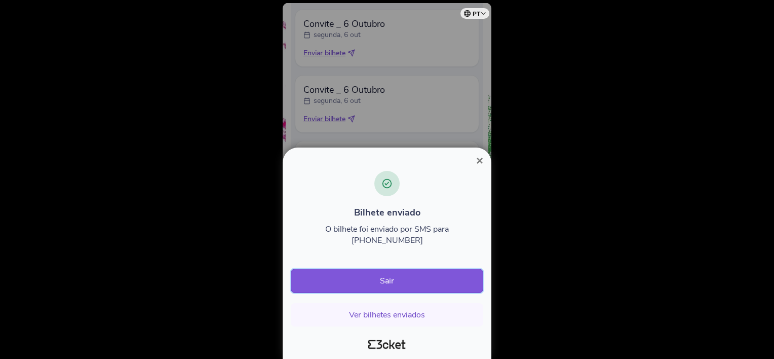
click at [384, 284] on button "Sair" at bounding box center [387, 280] width 192 height 24
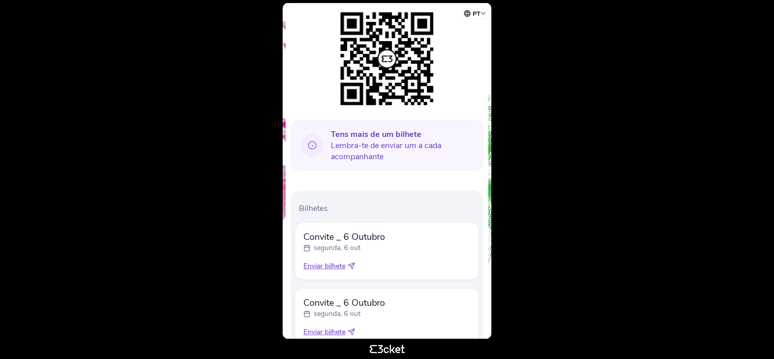
scroll to position [152, 0]
click at [352, 261] on icon at bounding box center [351, 265] width 8 height 8
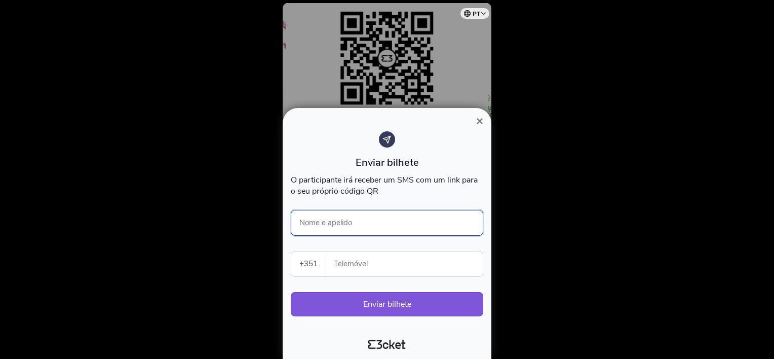
click at [374, 213] on input "Nome e apelido" at bounding box center [387, 223] width 192 height 26
type input "Ermisa Nanque"
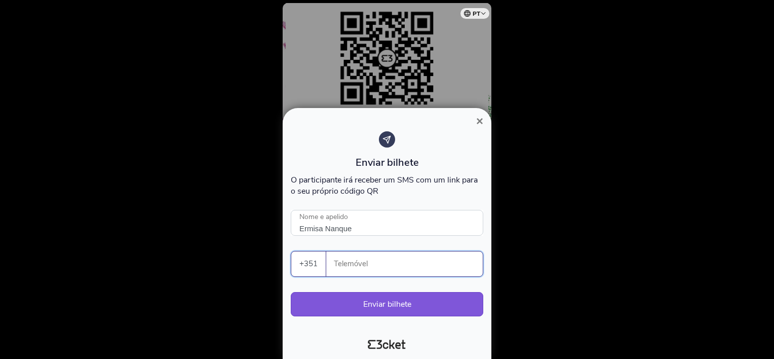
click at [365, 263] on input "Telemóvel" at bounding box center [408, 263] width 148 height 25
type input "964753601"
click at [405, 300] on button "Enviar bilhete" at bounding box center [387, 304] width 192 height 24
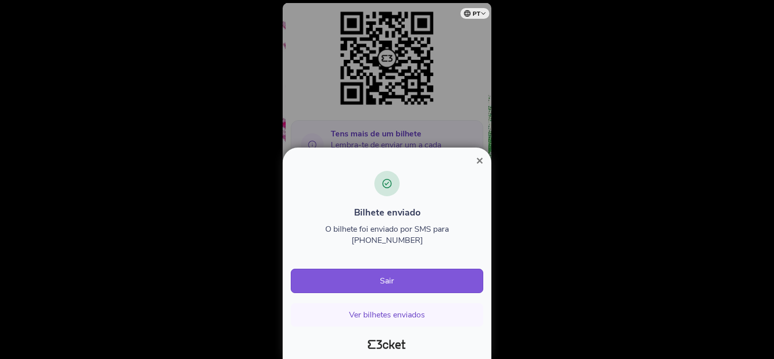
click at [480, 167] on span "×" at bounding box center [479, 160] width 7 height 14
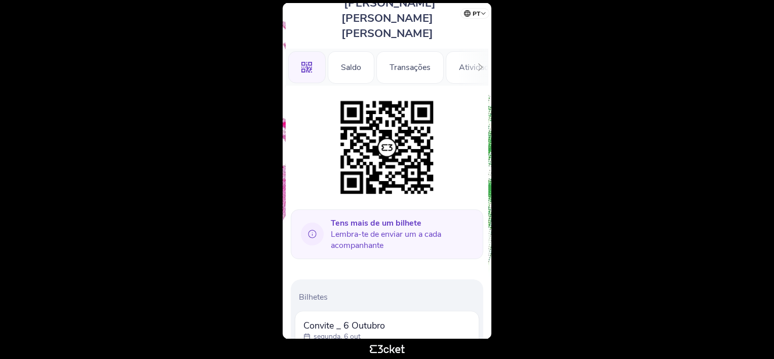
scroll to position [152, 0]
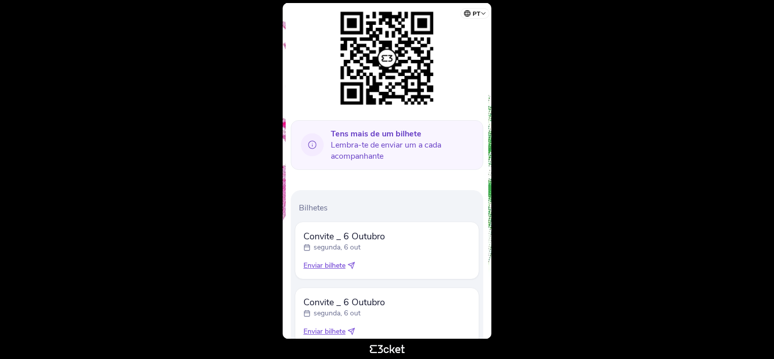
click at [352, 261] on icon at bounding box center [351, 265] width 8 height 8
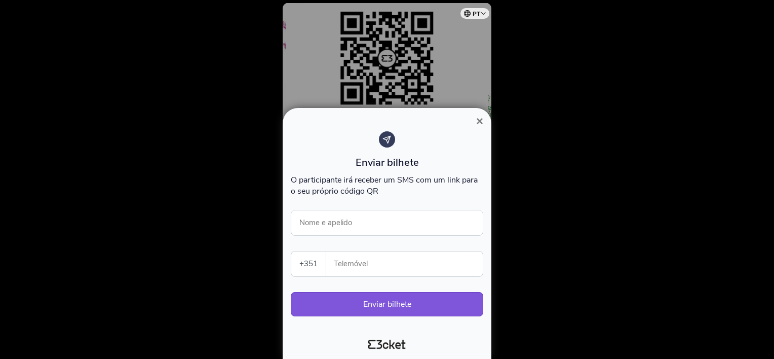
scroll to position [445, 0]
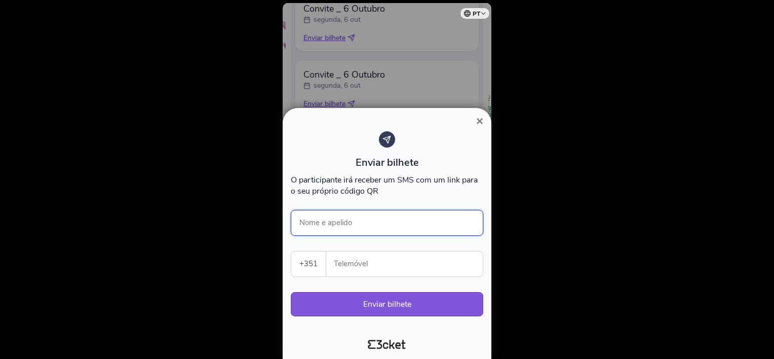
click at [356, 217] on input "Nome e apelido" at bounding box center [387, 223] width 192 height 26
type input "Joaquim Baraldo"
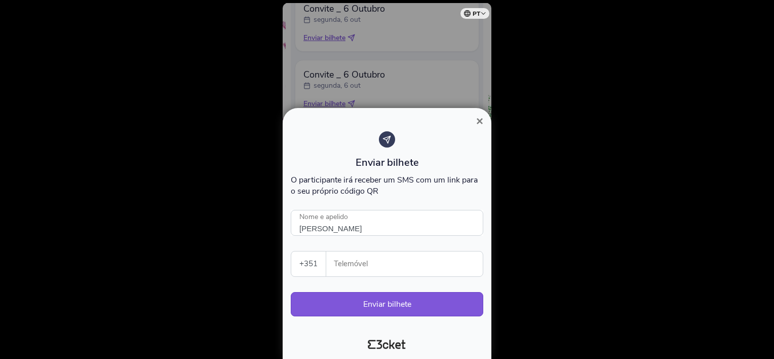
click at [361, 267] on input "Telemóvel" at bounding box center [408, 263] width 148 height 25
type input "969824278"
drag, startPoint x: 302, startPoint y: 224, endPoint x: 549, endPoint y: 280, distance: 253.3
click at [554, 272] on div at bounding box center [387, 179] width 774 height 359
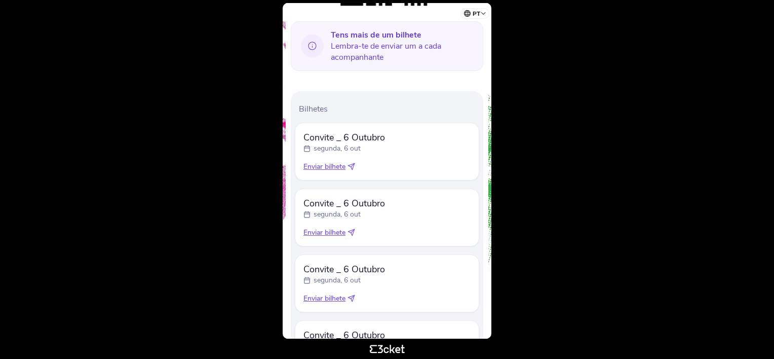
scroll to position [243, 0]
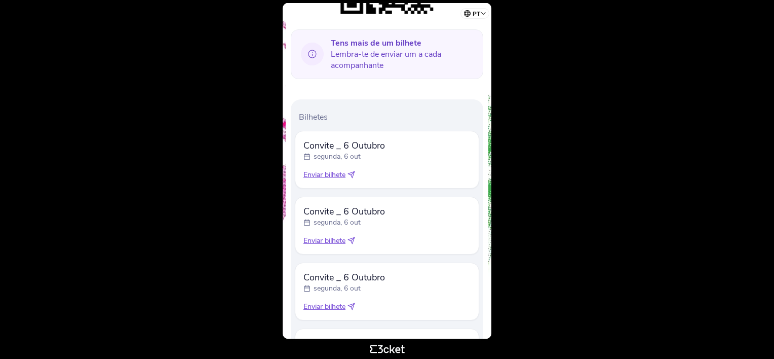
click at [354, 171] on icon at bounding box center [351, 175] width 8 height 8
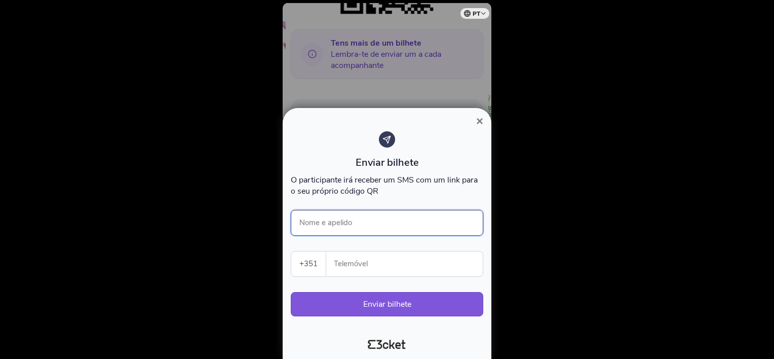
click at [394, 224] on input "Nome e apelido" at bounding box center [387, 223] width 192 height 26
type input "Joaquim Baraldo"
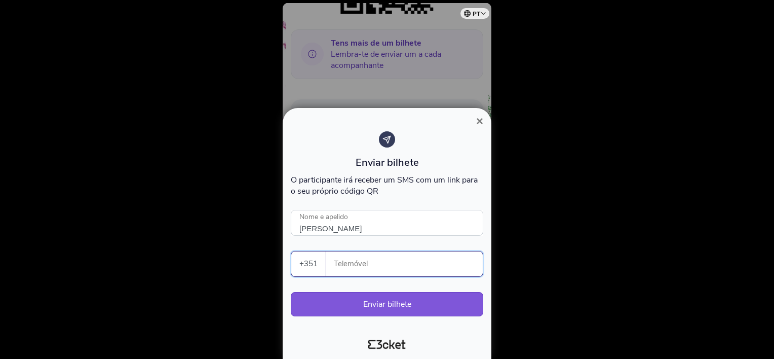
click at [394, 259] on input "Telemóvel" at bounding box center [408, 263] width 148 height 25
type input "96982478"
click at [385, 306] on button "Enviar bilhete" at bounding box center [387, 304] width 192 height 24
click at [371, 269] on input "96982478" at bounding box center [408, 263] width 148 height 25
drag, startPoint x: 371, startPoint y: 269, endPoint x: 362, endPoint y: 271, distance: 9.8
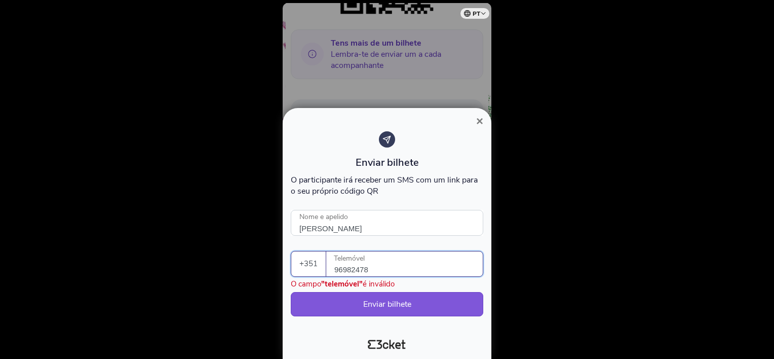
drag, startPoint x: 362, startPoint y: 271, endPoint x: 611, endPoint y: 176, distance: 266.9
click at [611, 176] on div at bounding box center [387, 179] width 774 height 359
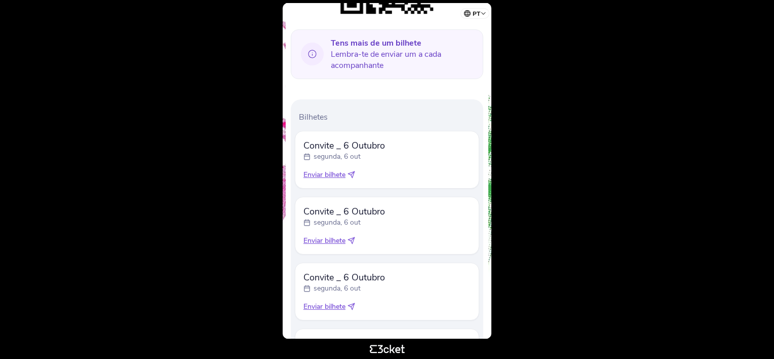
click at [352, 171] on icon at bounding box center [351, 175] width 8 height 8
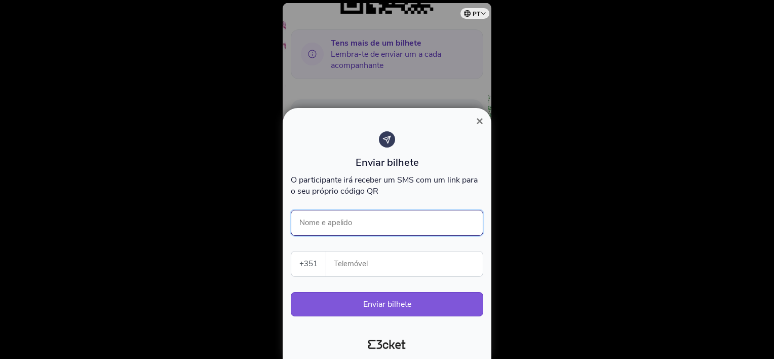
click at [376, 219] on input "Nome e apelido" at bounding box center [387, 223] width 192 height 26
type input "Joaquim Baraldo"
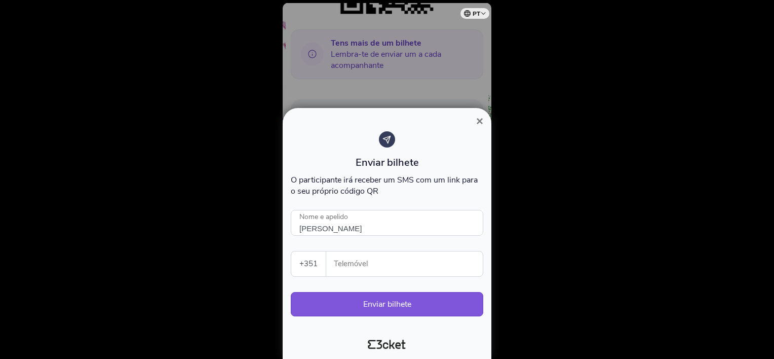
click at [419, 266] on input "Telemóvel" at bounding box center [408, 263] width 148 height 25
type input "969824278"
click at [401, 299] on button "Enviar bilhete" at bounding box center [387, 304] width 192 height 24
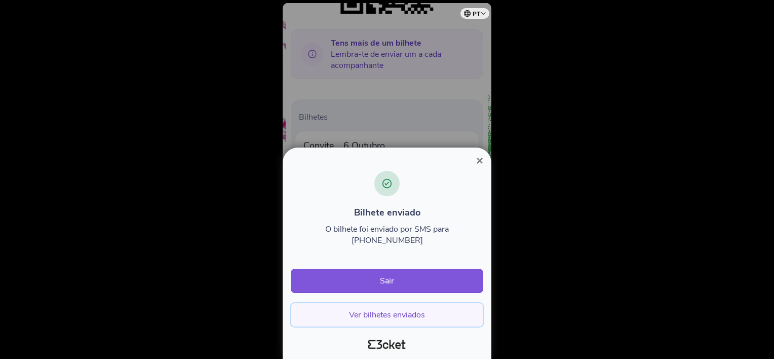
drag, startPoint x: 415, startPoint y: 281, endPoint x: 416, endPoint y: 311, distance: 30.4
click at [416, 311] on div "Bilhete enviado O bilhete foi enviado por SMS para +351969824278 Sair Ver bilhe…" at bounding box center [387, 248] width 192 height 155
click at [414, 312] on button "Ver bilhetes enviados" at bounding box center [387, 314] width 192 height 23
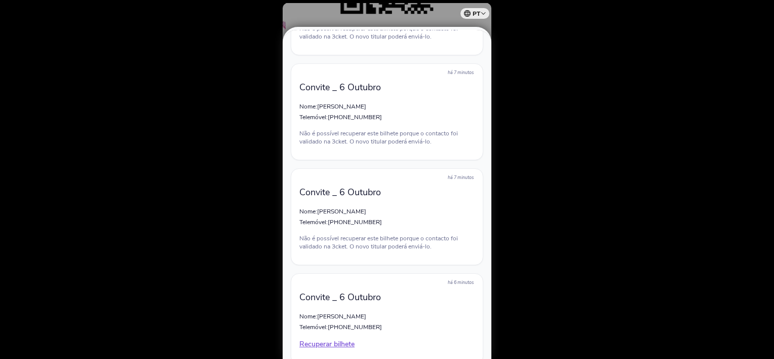
scroll to position [709, 0]
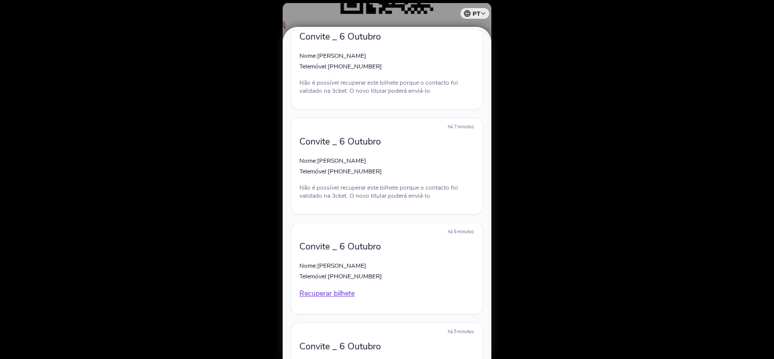
click at [299, 294] on p "Recuperar bilhete" at bounding box center [386, 293] width 175 height 10
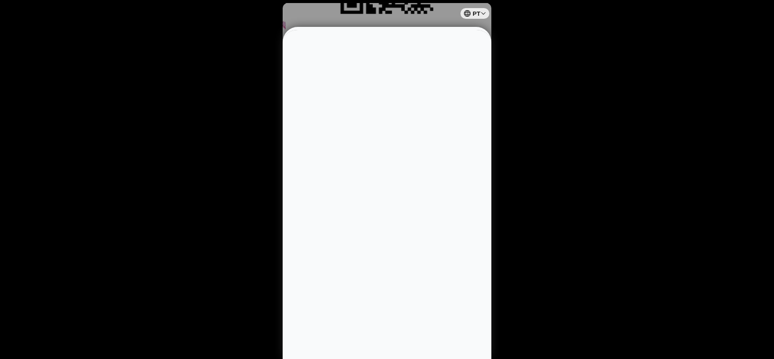
scroll to position [0, 0]
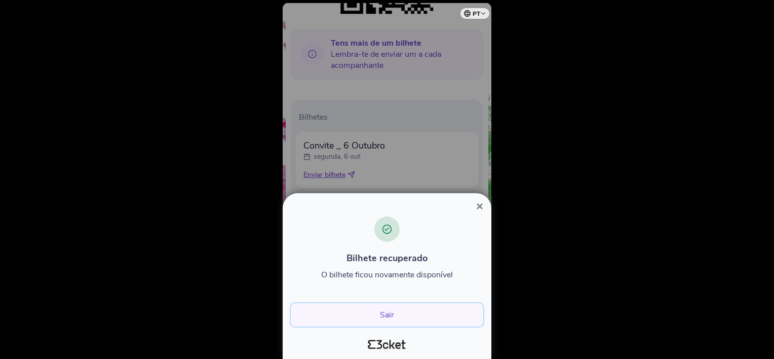
click at [385, 318] on button "Sair" at bounding box center [387, 314] width 192 height 23
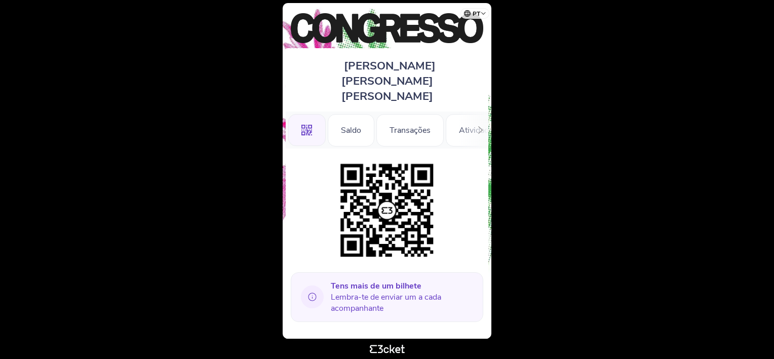
scroll to position [152, 0]
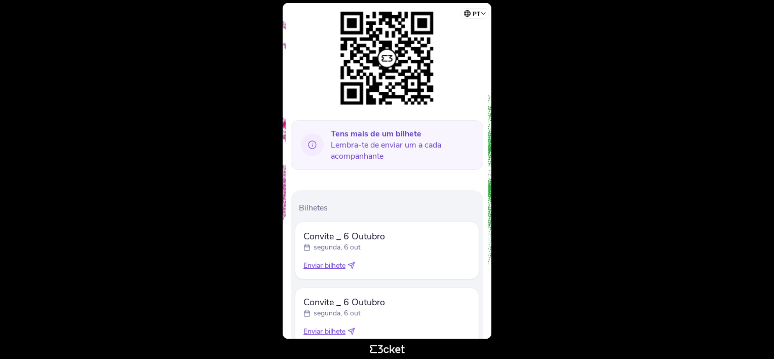
click at [352, 262] on icon at bounding box center [351, 265] width 7 height 7
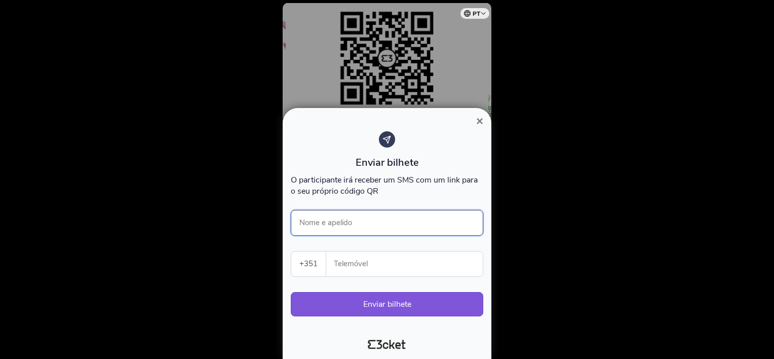
click at [369, 216] on input "Nome e apelido" at bounding box center [387, 223] width 192 height 26
type input "Adama Djalo"
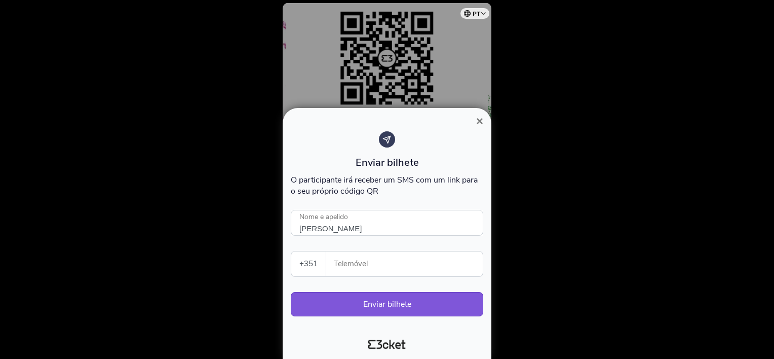
click at [387, 267] on input "Telemóvel" at bounding box center [408, 263] width 148 height 25
type input "932955689"
click at [387, 304] on button "Enviar bilhete" at bounding box center [387, 304] width 192 height 24
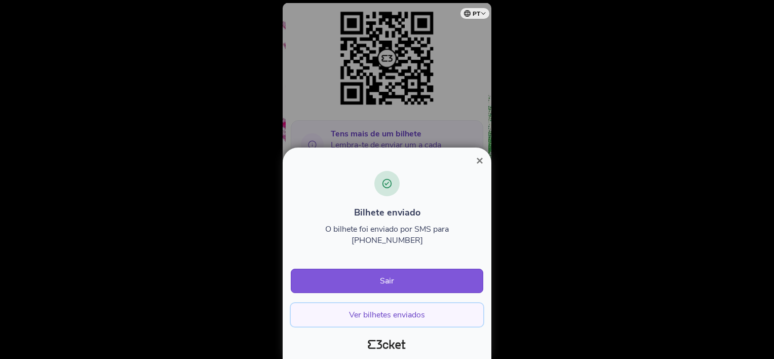
click at [383, 314] on button "Ver bilhetes enviados" at bounding box center [387, 314] width 192 height 23
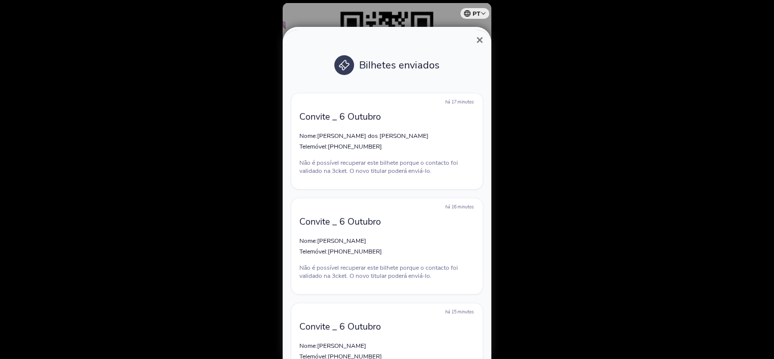
click at [478, 38] on span "×" at bounding box center [479, 40] width 7 height 14
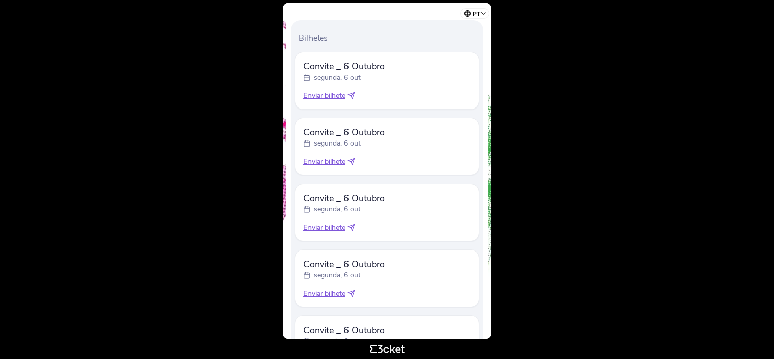
scroll to position [119, 0]
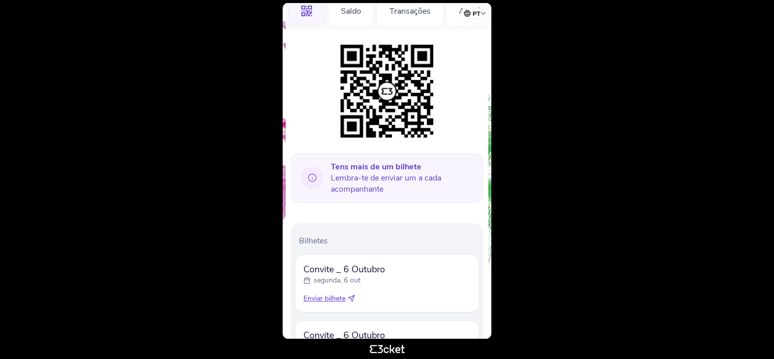
click at [352, 294] on icon at bounding box center [351, 298] width 8 height 8
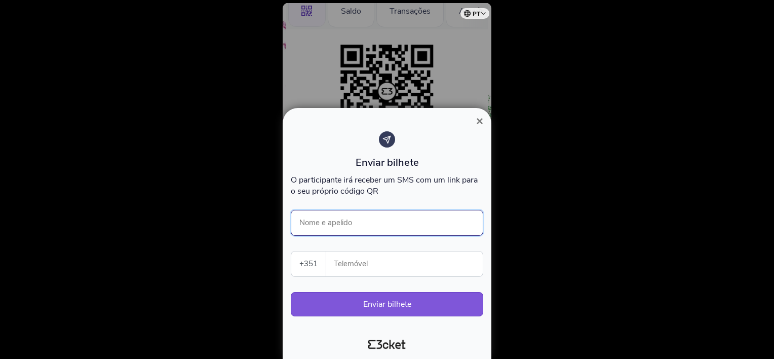
click at [388, 219] on input "Nome e apelido" at bounding box center [387, 223] width 192 height 26
click at [360, 224] on input "[PERSON_NAME]" at bounding box center [387, 223] width 192 height 26
type input "[PERSON_NAME]"
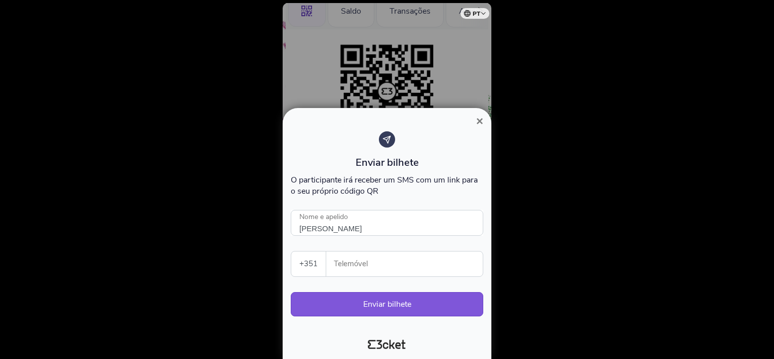
click at [486, 280] on div "Enviar bilhete O participante [PERSON_NAME] receber um SMS com um link para o s…" at bounding box center [387, 228] width 201 height 203
click at [389, 264] on input "Telemóvel" at bounding box center [408, 263] width 148 height 25
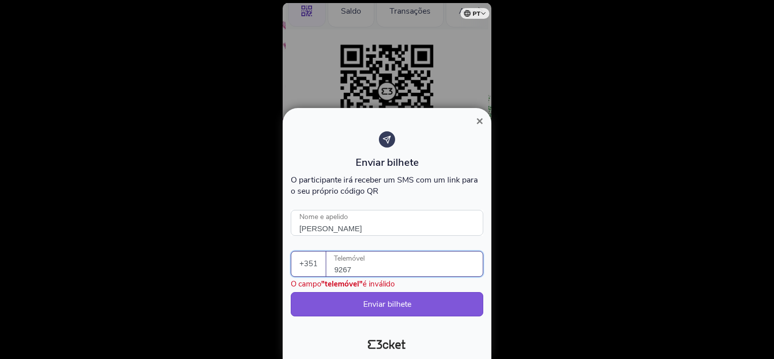
click at [415, 262] on input "9267" at bounding box center [408, 263] width 148 height 25
type input "9267"
click at [559, 283] on div at bounding box center [387, 179] width 774 height 359
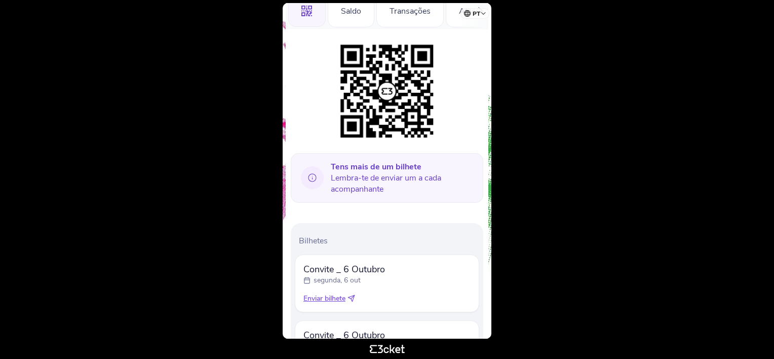
scroll to position [170, 0]
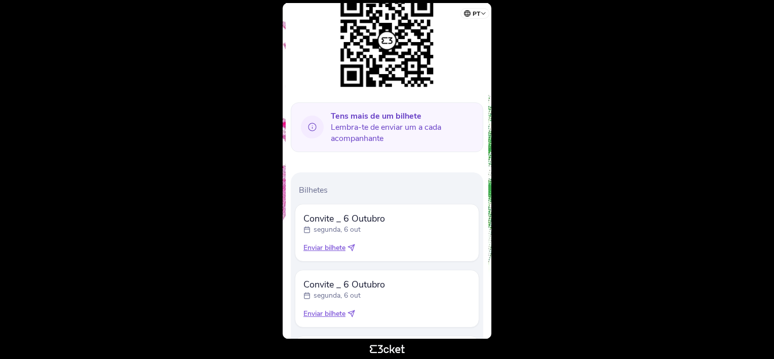
click at [352, 244] on icon at bounding box center [351, 248] width 8 height 8
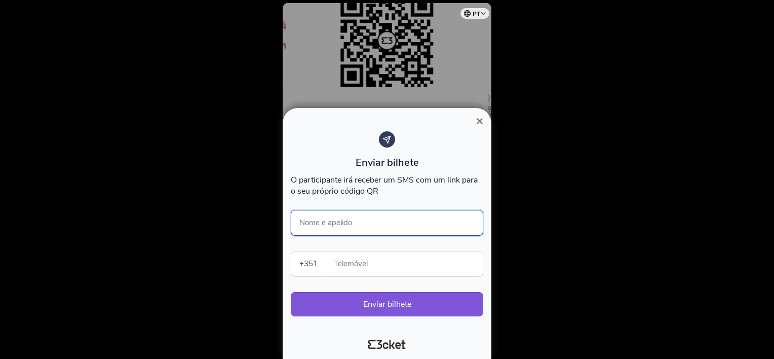
click at [368, 220] on input "Nome e apelido" at bounding box center [387, 223] width 192 height 26
click at [442, 245] on div "Enviar bilhete O participante [PERSON_NAME] receber um SMS com um link para o s…" at bounding box center [387, 228] width 192 height 195
click at [413, 219] on input "Nome e apelido" at bounding box center [387, 223] width 192 height 26
click at [328, 229] on input "[PERSON_NAME]" at bounding box center [387, 223] width 192 height 26
type input "[PERSON_NAME]"
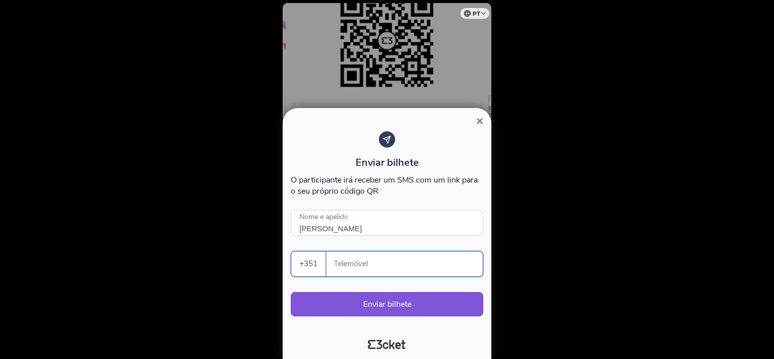
click at [359, 261] on input "Telemóvel" at bounding box center [408, 263] width 148 height 25
type input "926791628"
click at [387, 302] on button "Enviar bilhete" at bounding box center [387, 304] width 192 height 24
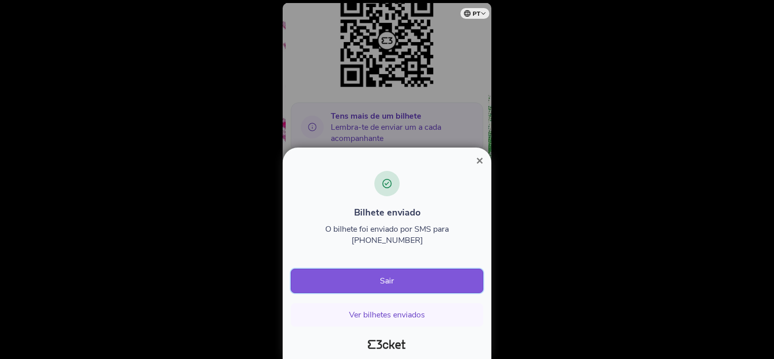
click at [387, 280] on button "Sair" at bounding box center [387, 280] width 192 height 24
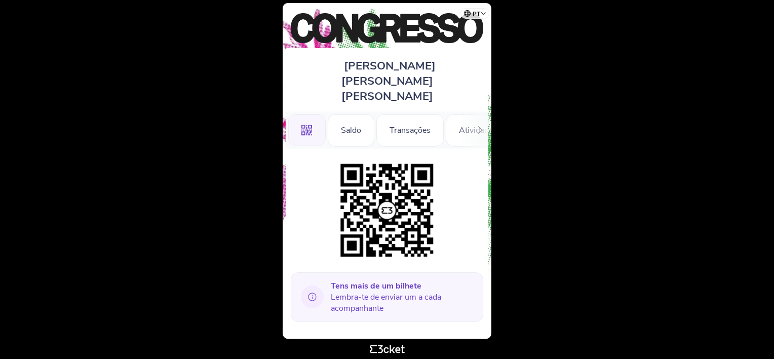
scroll to position [203, 0]
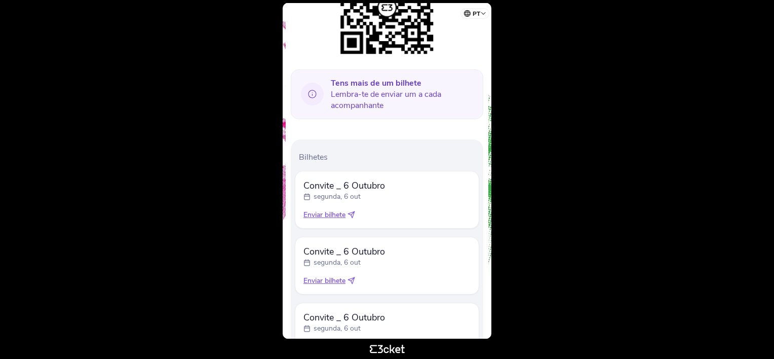
click at [354, 211] on icon at bounding box center [351, 214] width 7 height 7
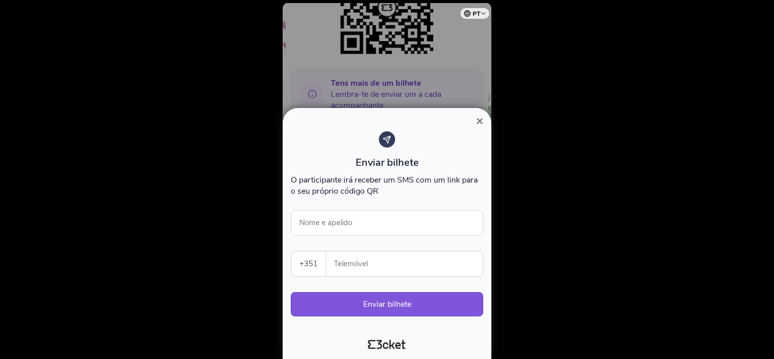
scroll to position [458, 0]
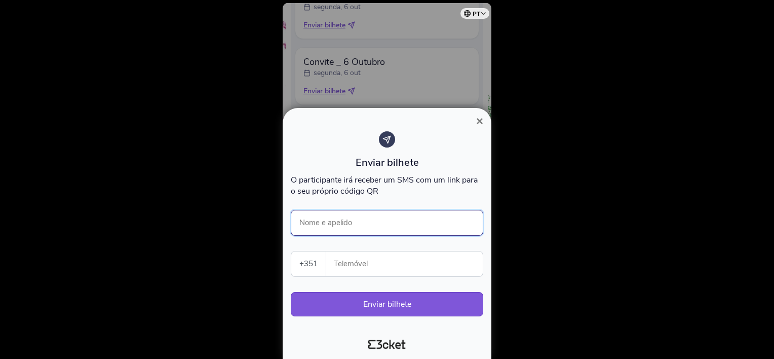
click at [373, 214] on input "Nome e apelido" at bounding box center [387, 223] width 192 height 26
type input "M"
type input "[PERSON_NAME]"
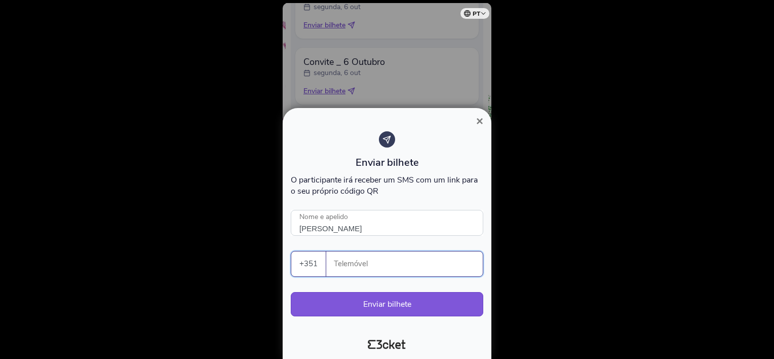
click at [384, 265] on input "Telemóvel" at bounding box center [408, 263] width 148 height 25
type input "920394113"
click at [404, 304] on button "Enviar bilhete" at bounding box center [387, 304] width 192 height 24
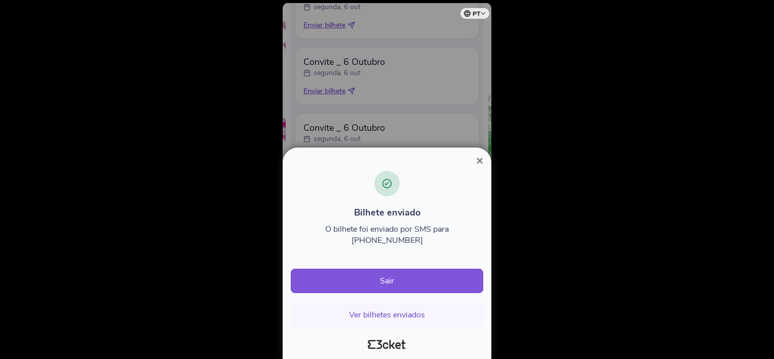
click at [477, 167] on span "×" at bounding box center [479, 160] width 7 height 14
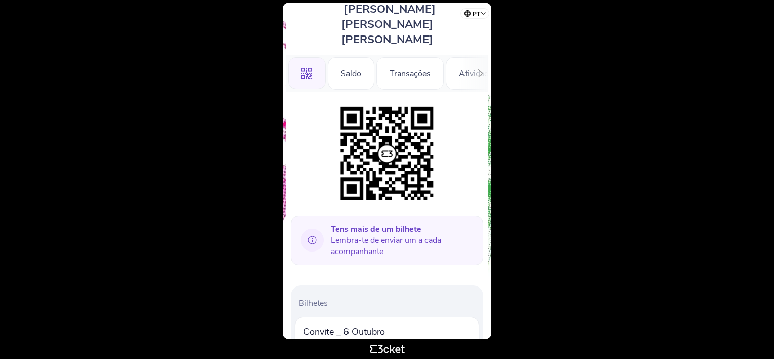
scroll to position [152, 0]
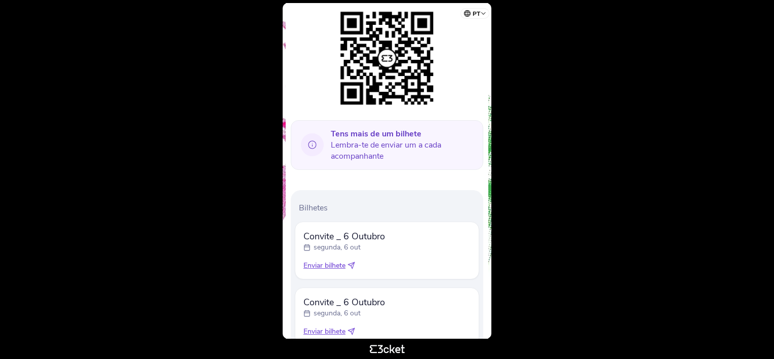
click at [351, 261] on icon at bounding box center [351, 265] width 8 height 8
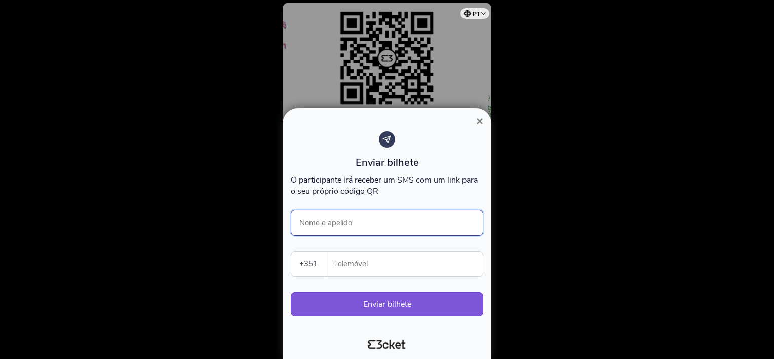
click at [441, 225] on input "Nome e apelido" at bounding box center [387, 223] width 192 height 26
type input "[PERSON_NAME]"
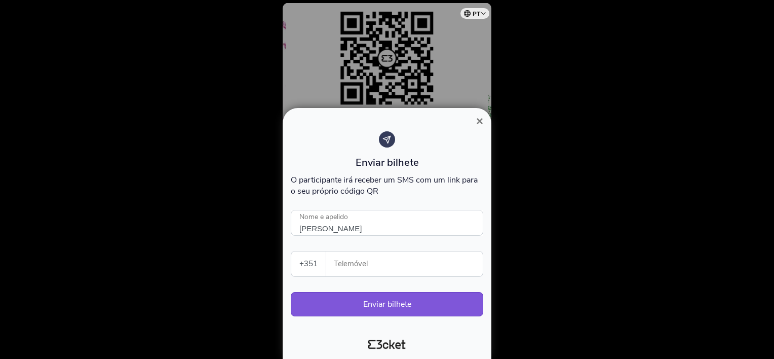
click at [423, 259] on input "Telemóvel" at bounding box center [408, 263] width 148 height 25
type input "937429422"
click at [383, 305] on button "Enviar bilhete" at bounding box center [387, 304] width 192 height 24
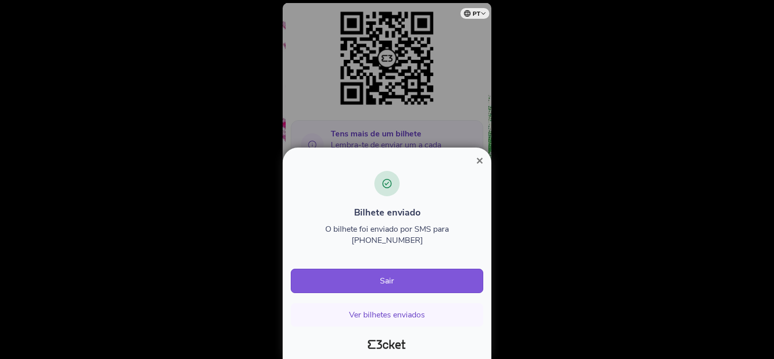
click at [478, 167] on span "×" at bounding box center [479, 160] width 7 height 14
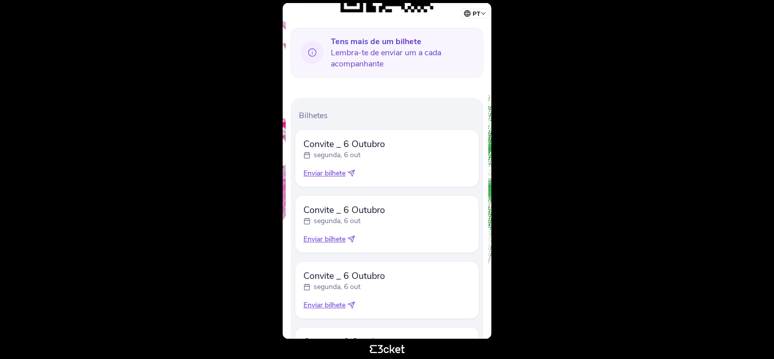
scroll to position [203, 0]
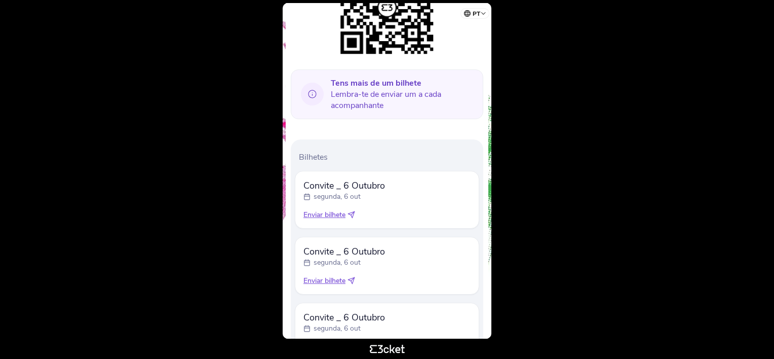
click at [353, 210] on div "Enviar bilhete" at bounding box center [386, 215] width 167 height 10
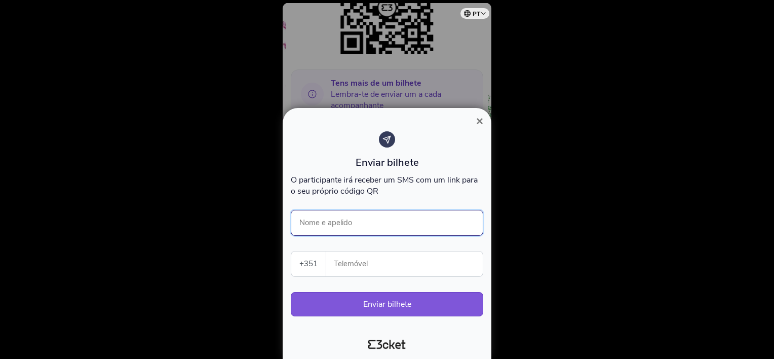
click at [408, 219] on input "Nome e apelido" at bounding box center [387, 223] width 192 height 26
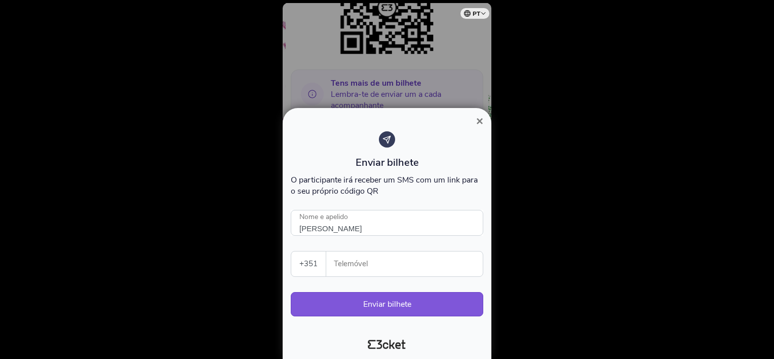
click at [439, 264] on input "Telemóvel" at bounding box center [408, 263] width 148 height 25
type input "[PERSON_NAME]"
type input "965834510"
click at [388, 303] on button "Enviar bilhete" at bounding box center [387, 304] width 192 height 24
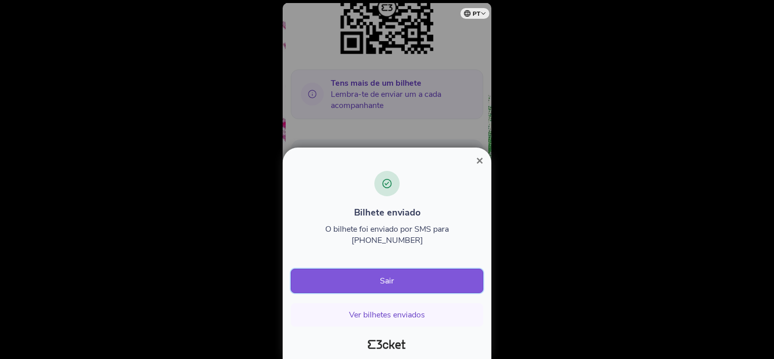
click at [388, 281] on button "Sair" at bounding box center [387, 280] width 192 height 24
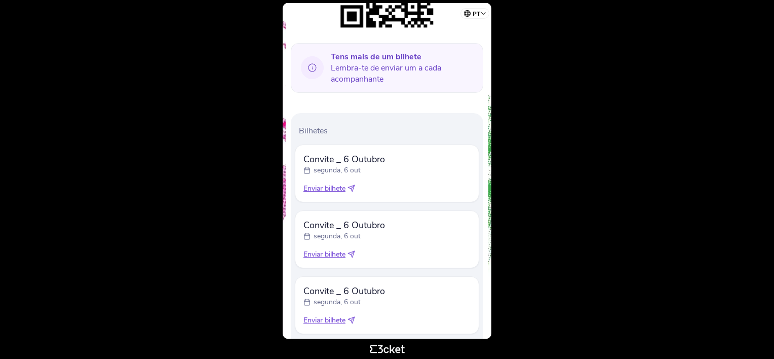
scroll to position [253, 0]
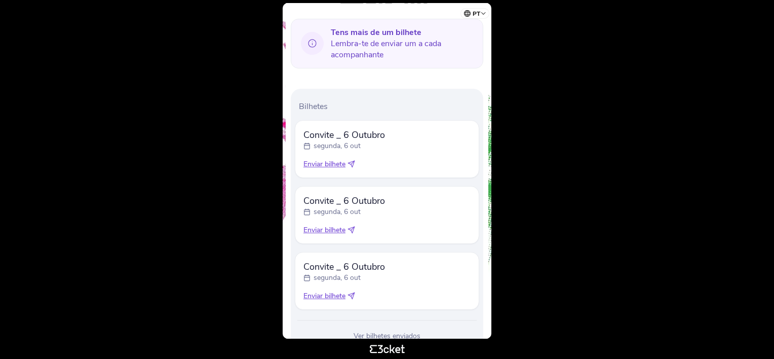
click at [353, 160] on icon at bounding box center [351, 164] width 8 height 8
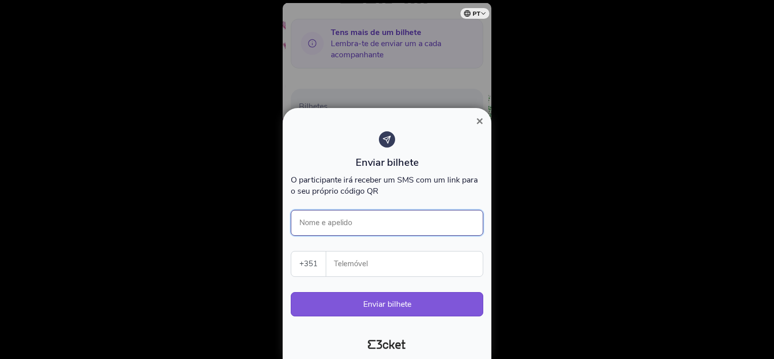
click at [381, 226] on input "Nome e apelido" at bounding box center [387, 223] width 192 height 26
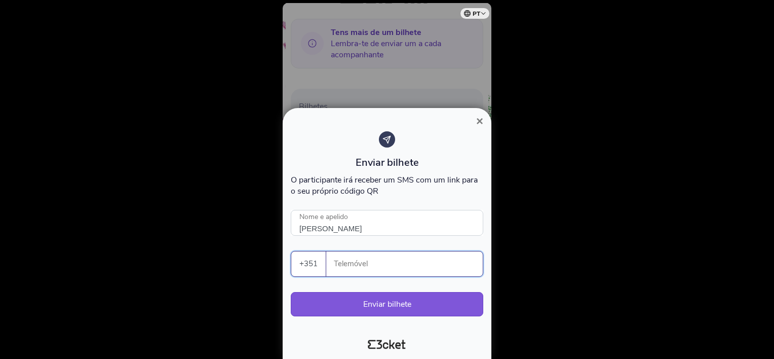
click at [368, 264] on input "Telemóvel" at bounding box center [408, 263] width 148 height 25
type input "[PERSON_NAME]"
type input "965002430"
click at [381, 302] on button "Enviar bilhete" at bounding box center [387, 304] width 192 height 24
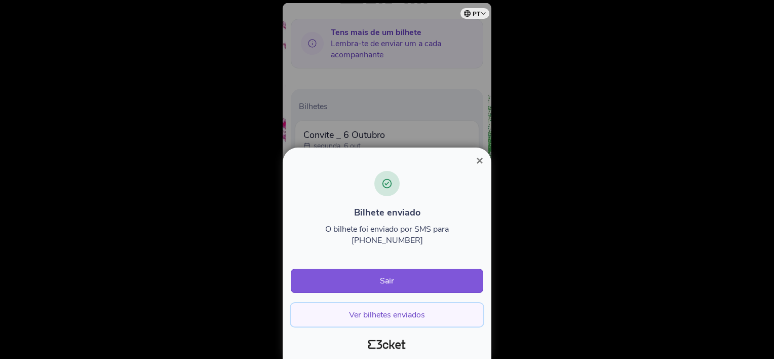
click at [395, 319] on button "Ver bilhetes enviados" at bounding box center [387, 314] width 192 height 23
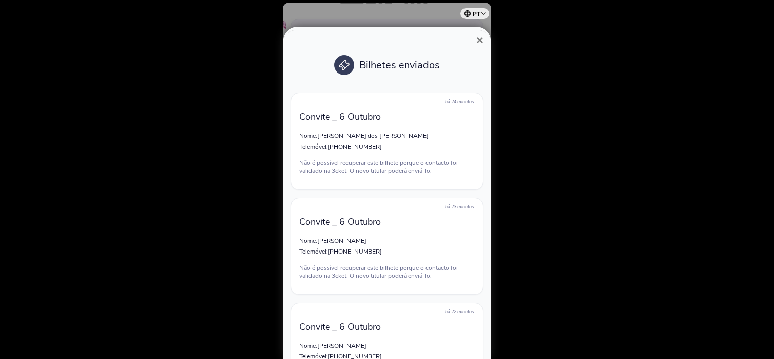
click at [478, 41] on span "×" at bounding box center [479, 40] width 7 height 14
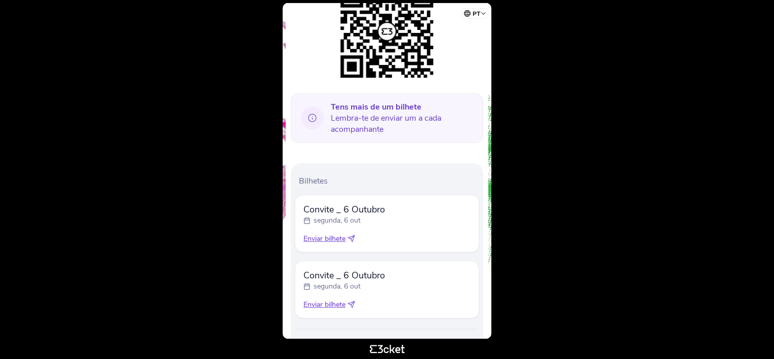
scroll to position [193, 0]
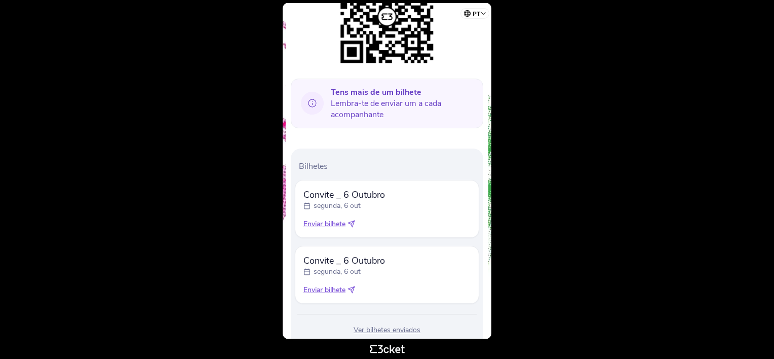
click at [352, 220] on icon at bounding box center [351, 224] width 8 height 8
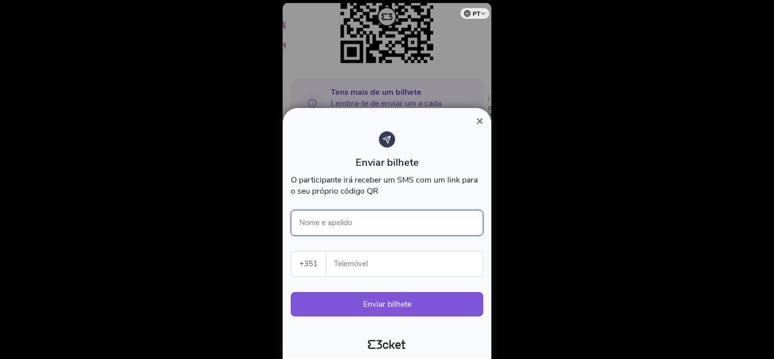
click at [403, 222] on input "Nome e apelido" at bounding box center [387, 223] width 192 height 26
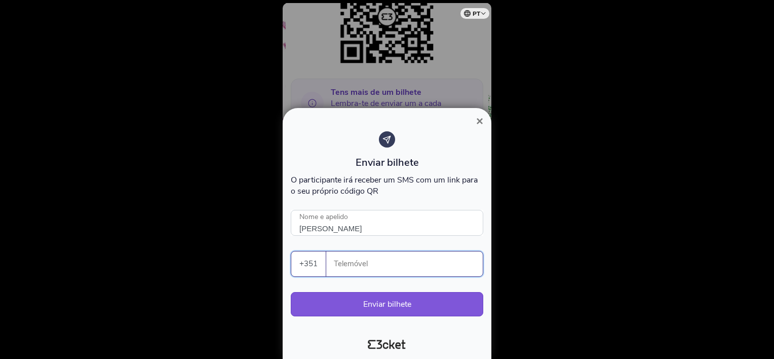
click at [435, 257] on input "Telemóvel" at bounding box center [408, 263] width 148 height 25
click at [386, 227] on input "[PERSON_NAME]" at bounding box center [387, 223] width 192 height 26
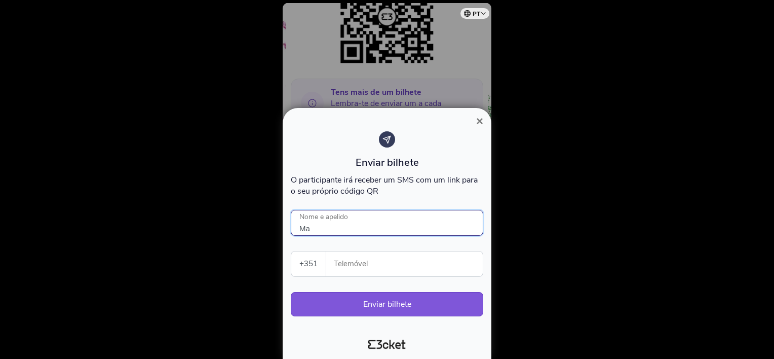
type input "M"
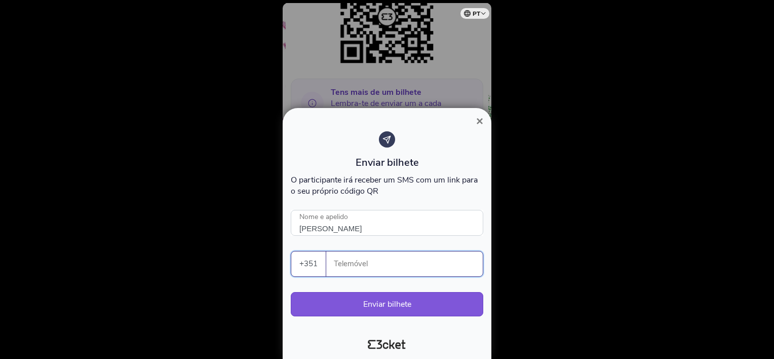
click at [399, 259] on input "Telemóvel" at bounding box center [408, 263] width 148 height 25
type input "[PERSON_NAME]"
type input "926798055"
click at [386, 307] on button "Enviar bilhete" at bounding box center [387, 304] width 192 height 24
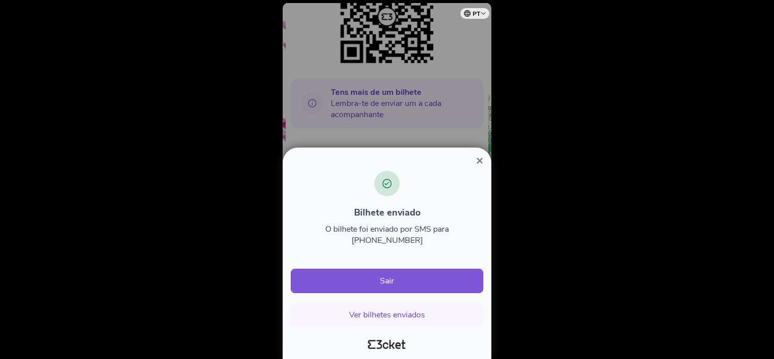
click at [478, 167] on span "×" at bounding box center [479, 160] width 7 height 14
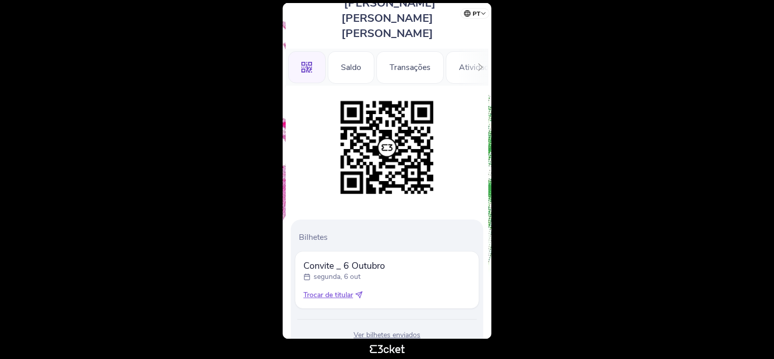
scroll to position [69, 0]
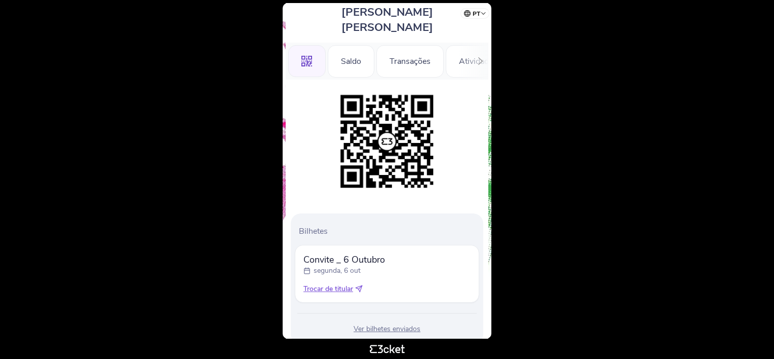
click at [362, 285] on icon at bounding box center [358, 288] width 7 height 7
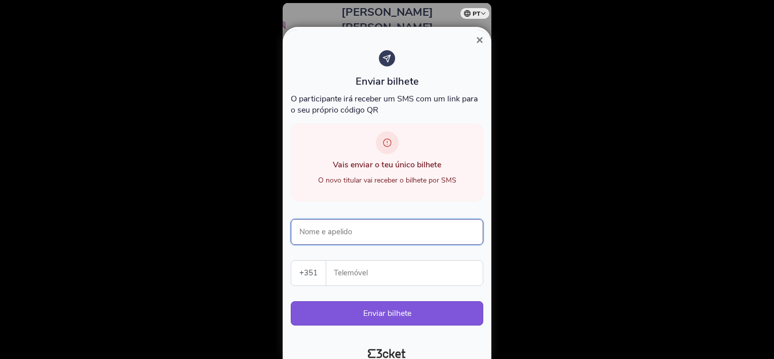
click at [418, 224] on input "Nome e apelido" at bounding box center [387, 232] width 192 height 26
type input "[PERSON_NAME]"
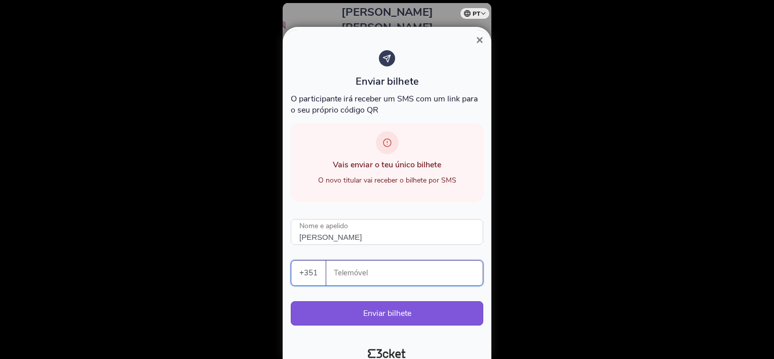
click at [420, 273] on input "Telemóvel" at bounding box center [408, 272] width 148 height 25
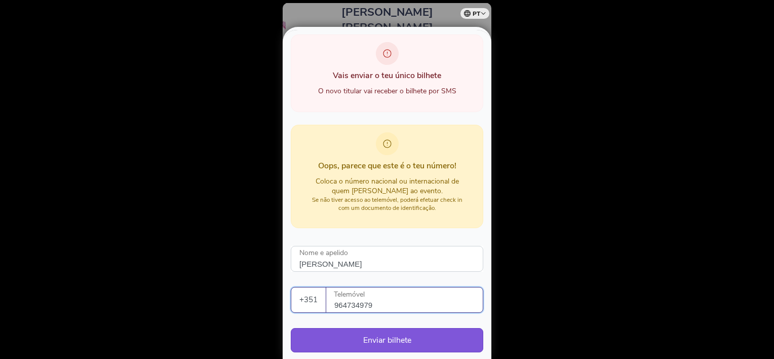
scroll to position [124, 0]
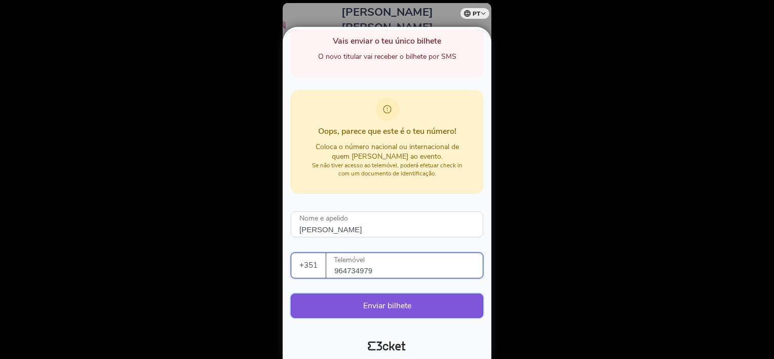
type input "964734979"
click at [392, 304] on button "Enviar bilhete" at bounding box center [387, 305] width 192 height 24
click at [388, 305] on button "Enviar bilhete" at bounding box center [387, 305] width 192 height 24
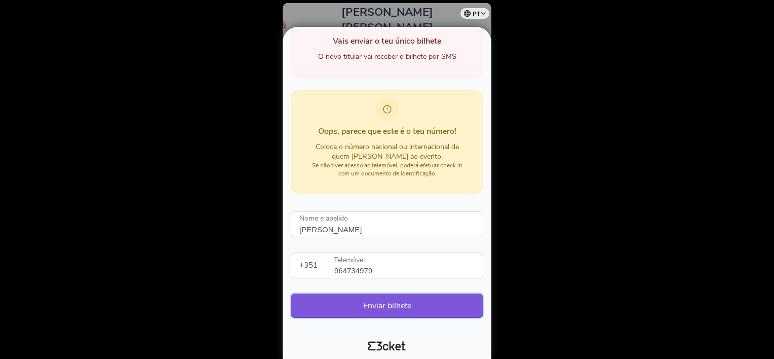
click at [384, 301] on button "Enviar bilhete" at bounding box center [387, 305] width 192 height 24
click at [374, 223] on input "[PERSON_NAME]" at bounding box center [387, 224] width 192 height 26
click at [334, 270] on input "964734979" at bounding box center [408, 265] width 148 height 25
click at [639, 126] on div at bounding box center [387, 179] width 774 height 359
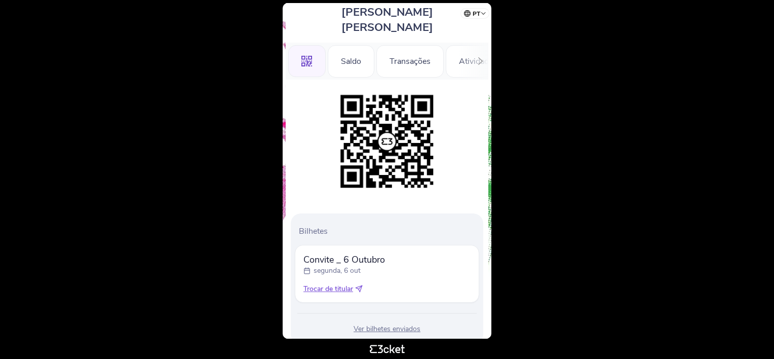
click at [359, 285] on icon at bounding box center [358, 288] width 7 height 7
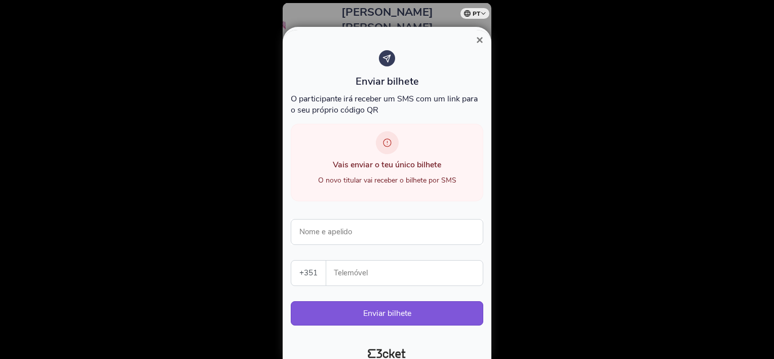
click at [480, 39] on span "×" at bounding box center [479, 40] width 7 height 14
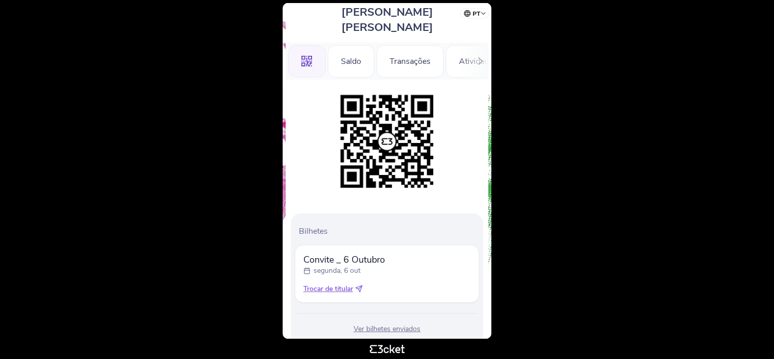
click at [404, 324] on div "Ver bilhetes enviados" at bounding box center [387, 329] width 184 height 10
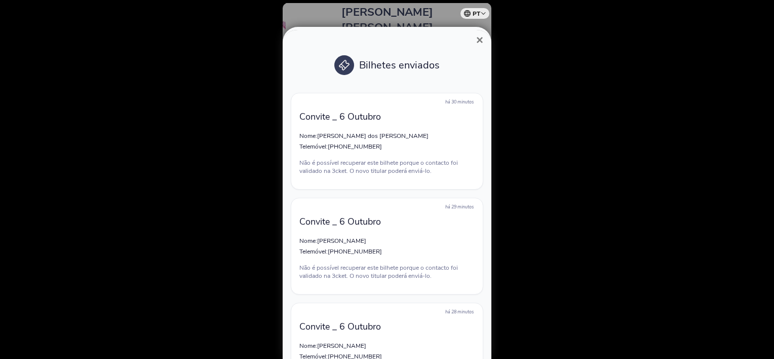
click at [481, 38] on span "×" at bounding box center [479, 40] width 7 height 14
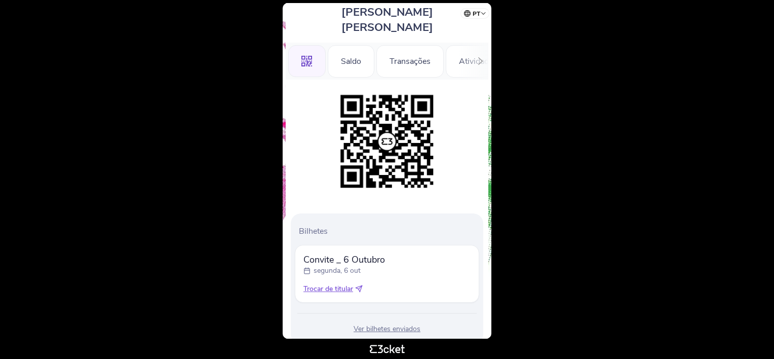
click at [360, 285] on icon at bounding box center [361, 287] width 4 height 4
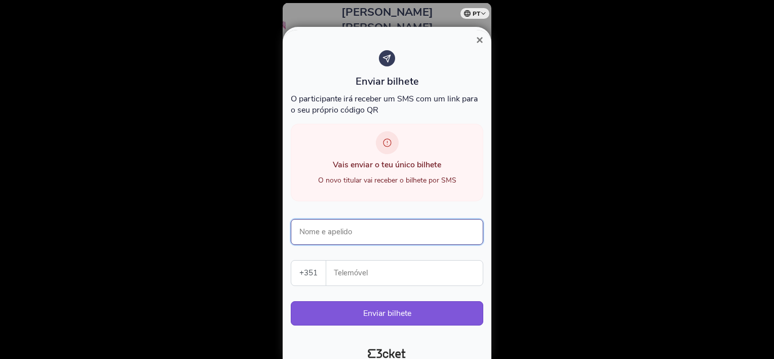
click at [437, 231] on input "Nome e apelido" at bounding box center [387, 232] width 192 height 26
type input "[PERSON_NAME]"
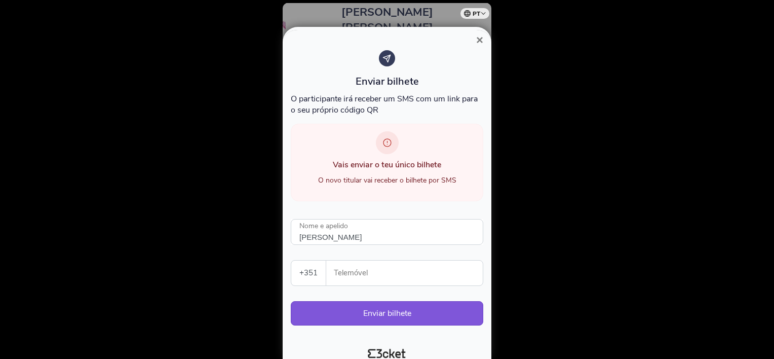
click at [381, 276] on input "Telemóvel" at bounding box center [408, 272] width 148 height 25
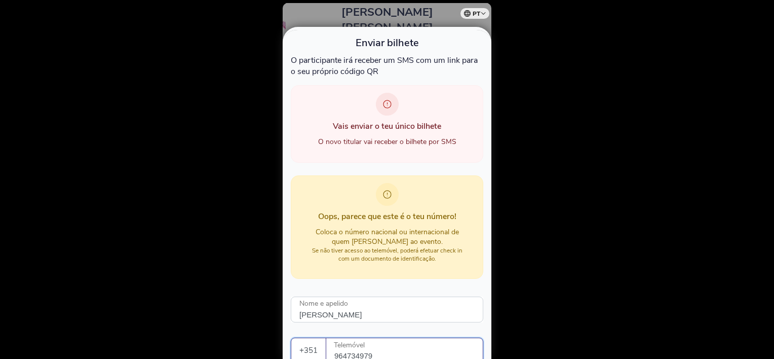
scroll to position [89, 0]
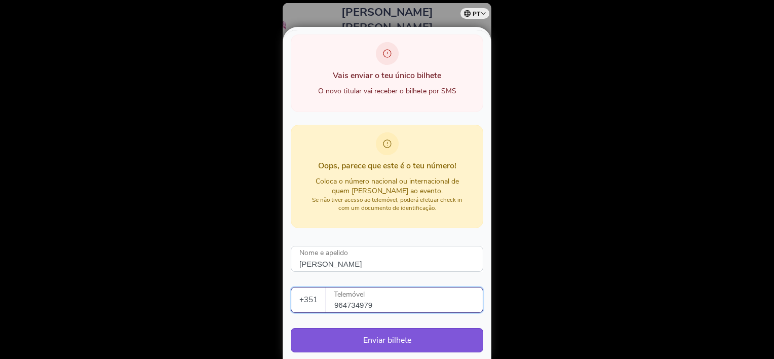
click at [335, 302] on input "964734979" at bounding box center [408, 299] width 148 height 25
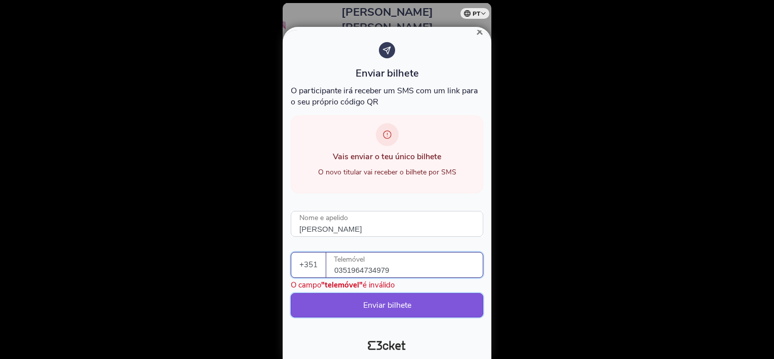
click at [382, 303] on button "Enviar bilhete" at bounding box center [387, 305] width 192 height 24
click at [350, 267] on input "0351964734979" at bounding box center [408, 264] width 148 height 25
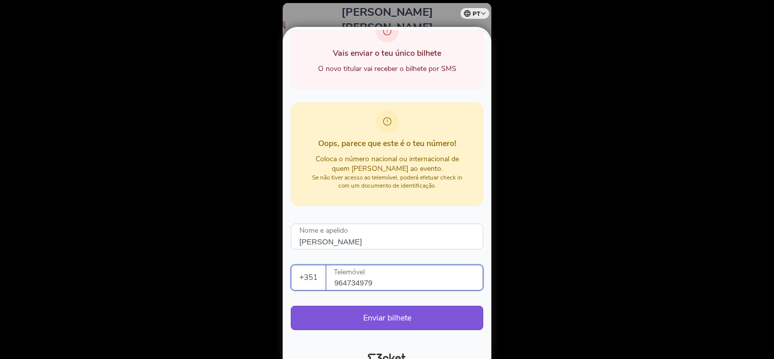
scroll to position [124, 0]
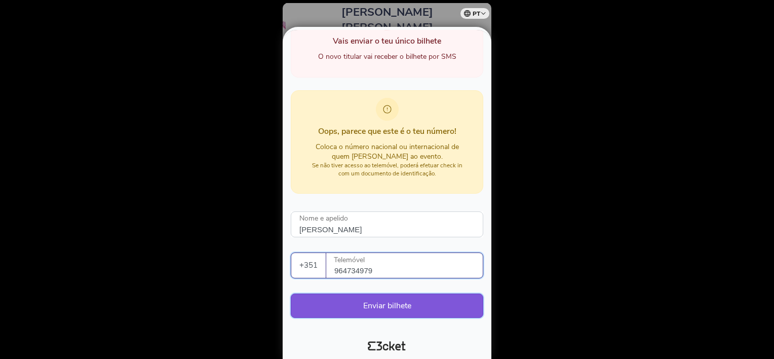
type input "964734979"
click at [401, 302] on button "Enviar bilhete" at bounding box center [387, 305] width 192 height 24
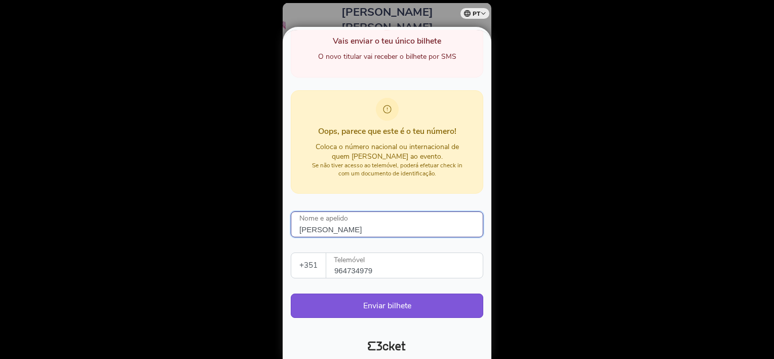
click at [352, 228] on input "[PERSON_NAME]" at bounding box center [387, 224] width 192 height 26
click at [664, 193] on div at bounding box center [387, 179] width 774 height 359
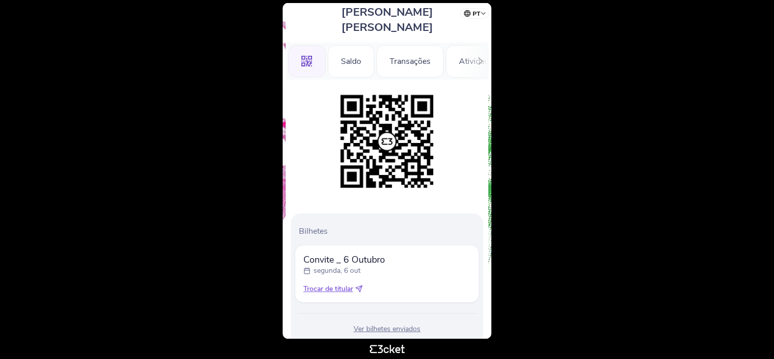
drag, startPoint x: 576, startPoint y: 219, endPoint x: 580, endPoint y: 205, distance: 14.7
click at [580, 211] on body "pt Português ([GEOGRAPHIC_DATA]) English Español Catalan [DEMOGRAPHIC_DATA] [PE…" at bounding box center [387, 179] width 766 height 350
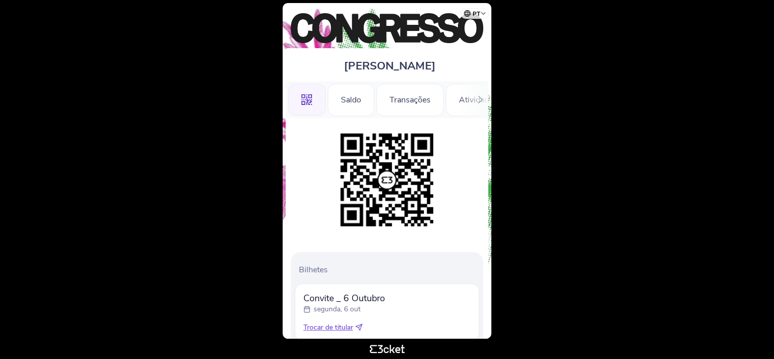
click at [601, 263] on body "pt Português ([GEOGRAPHIC_DATA]) English Español Catalan [DEMOGRAPHIC_DATA] [PE…" at bounding box center [387, 179] width 766 height 350
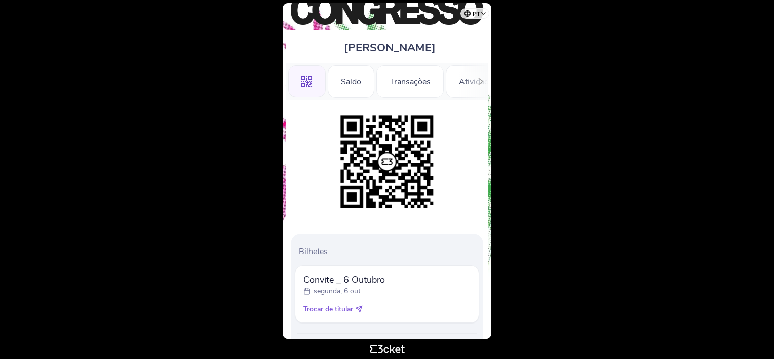
scroll to position [18, 0]
